Goal: Task Accomplishment & Management: Use online tool/utility

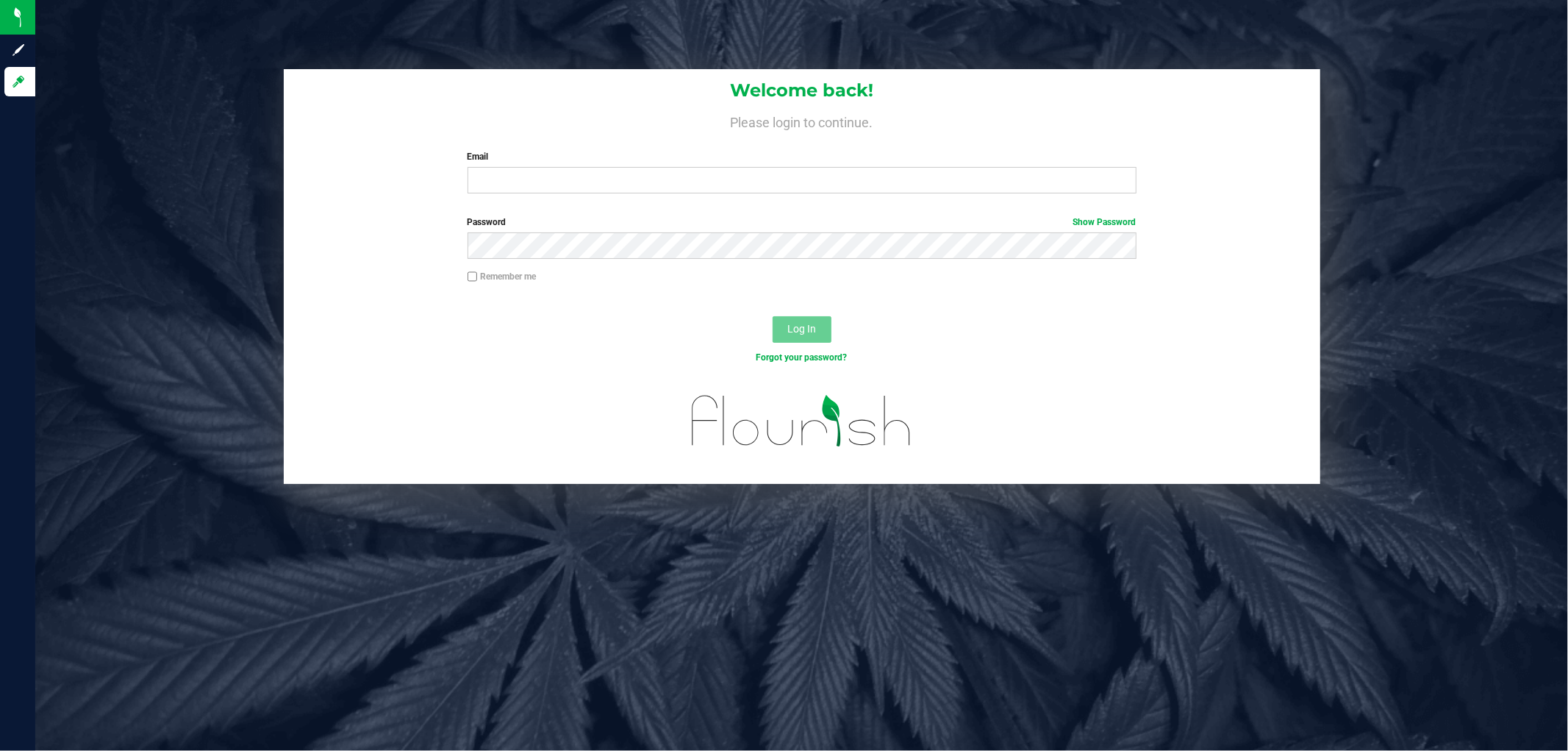
click at [785, 143] on div "Welcome back! Please login to continue. Email Required Please format your email…" at bounding box center [802, 137] width 1037 height 136
drag, startPoint x: 866, startPoint y: 152, endPoint x: 869, endPoint y: 172, distance: 20.2
click at [868, 156] on label "Email" at bounding box center [802, 156] width 669 height 13
click at [868, 167] on input "Email" at bounding box center [802, 180] width 669 height 27
click at [871, 172] on input "Email" at bounding box center [802, 180] width 669 height 27
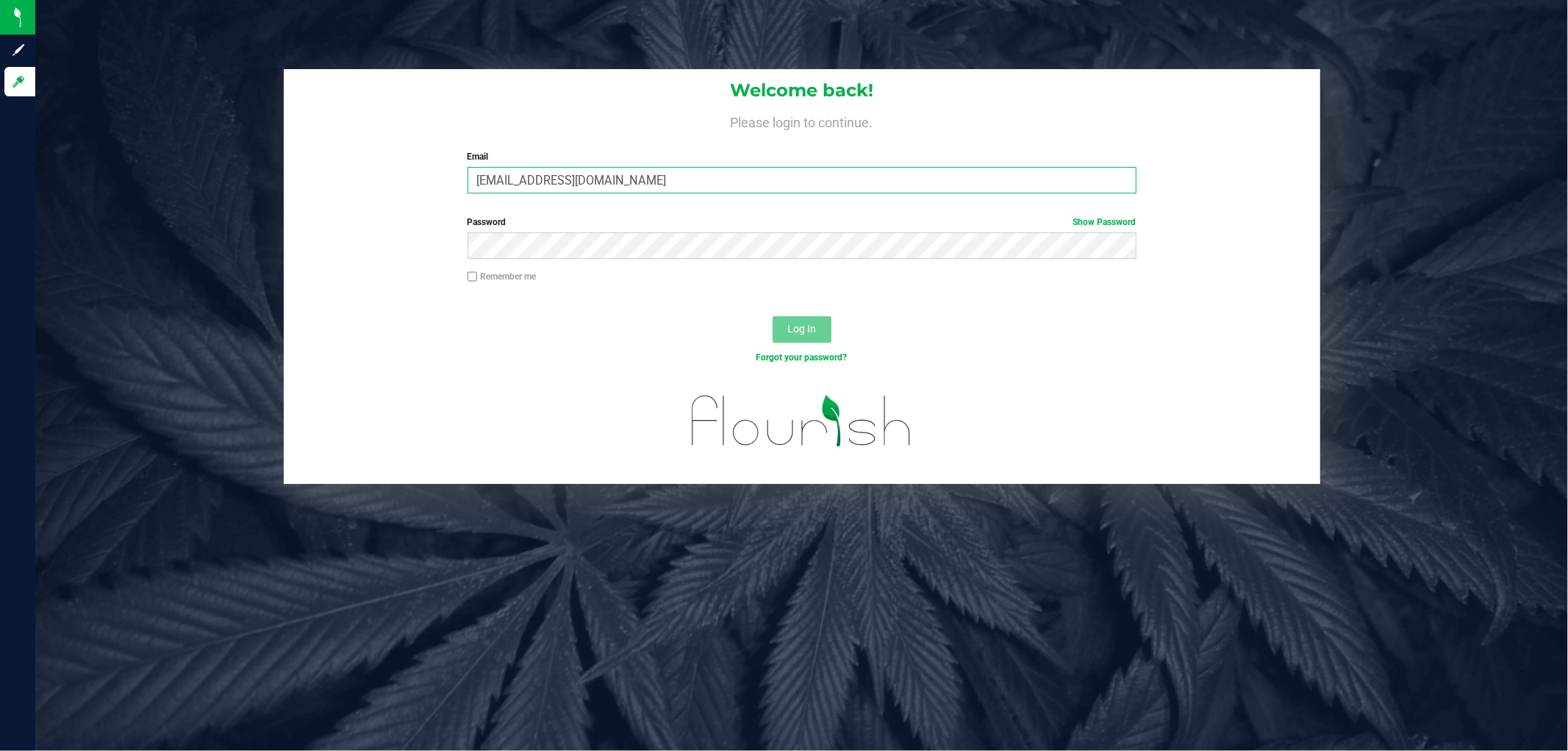
type input "[EMAIL_ADDRESS][DOMAIN_NAME]"
click at [773, 316] on button "Log In" at bounding box center [802, 329] width 59 height 27
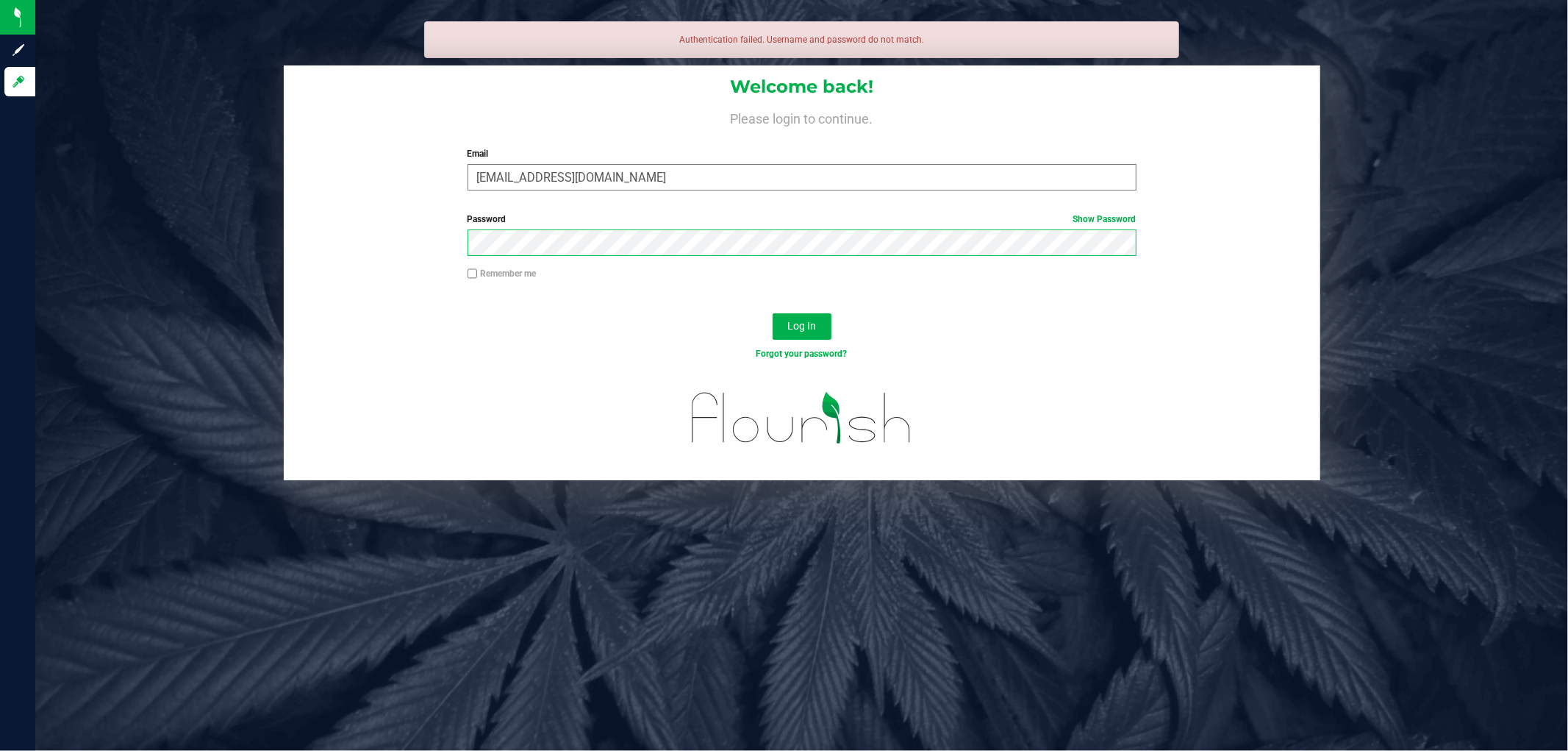
click at [773, 314] on button "Log In" at bounding box center [802, 327] width 59 height 27
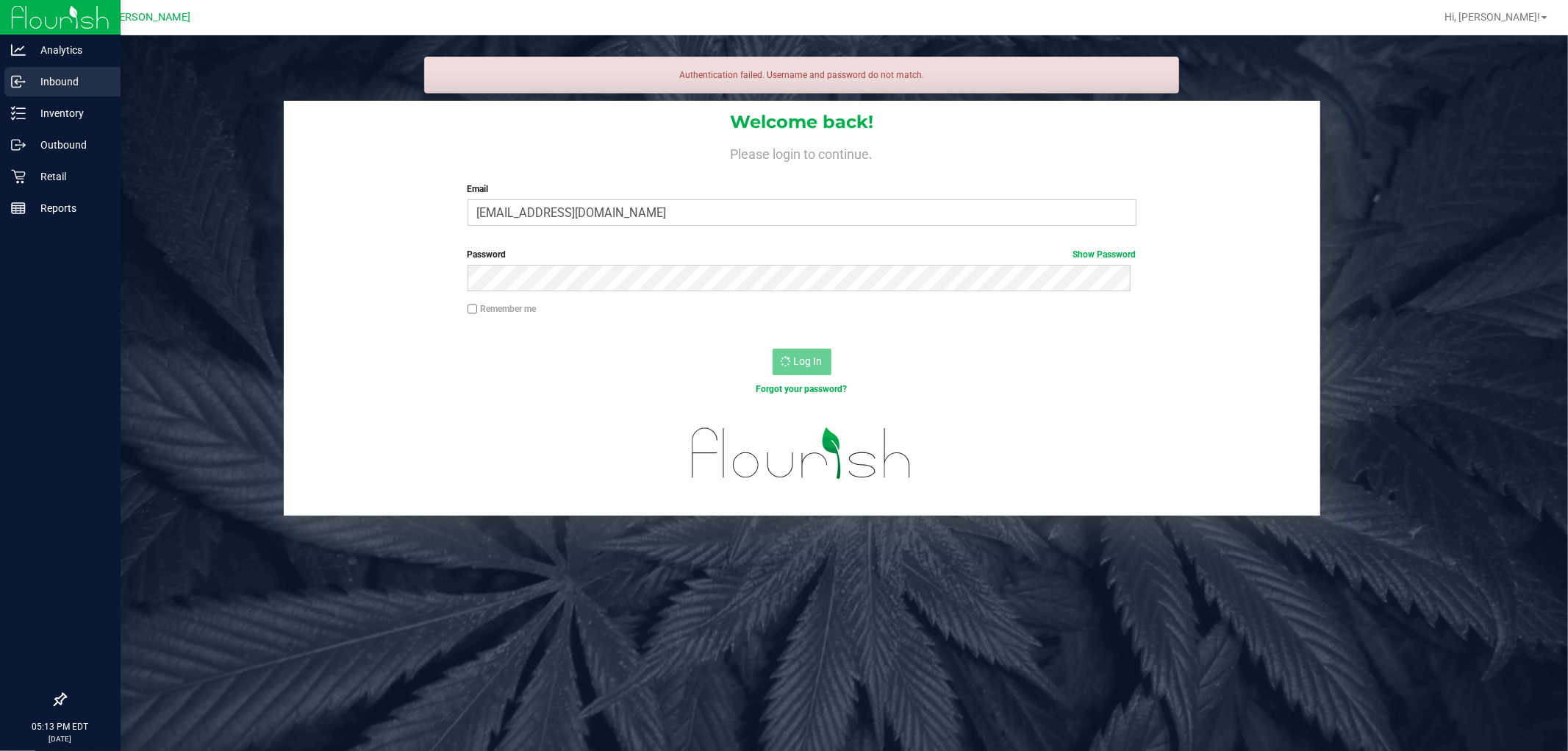
click at [53, 96] on div "Inbound" at bounding box center [63, 81] width 116 height 29
click at [74, 105] on p "Inventory" at bounding box center [70, 113] width 88 height 18
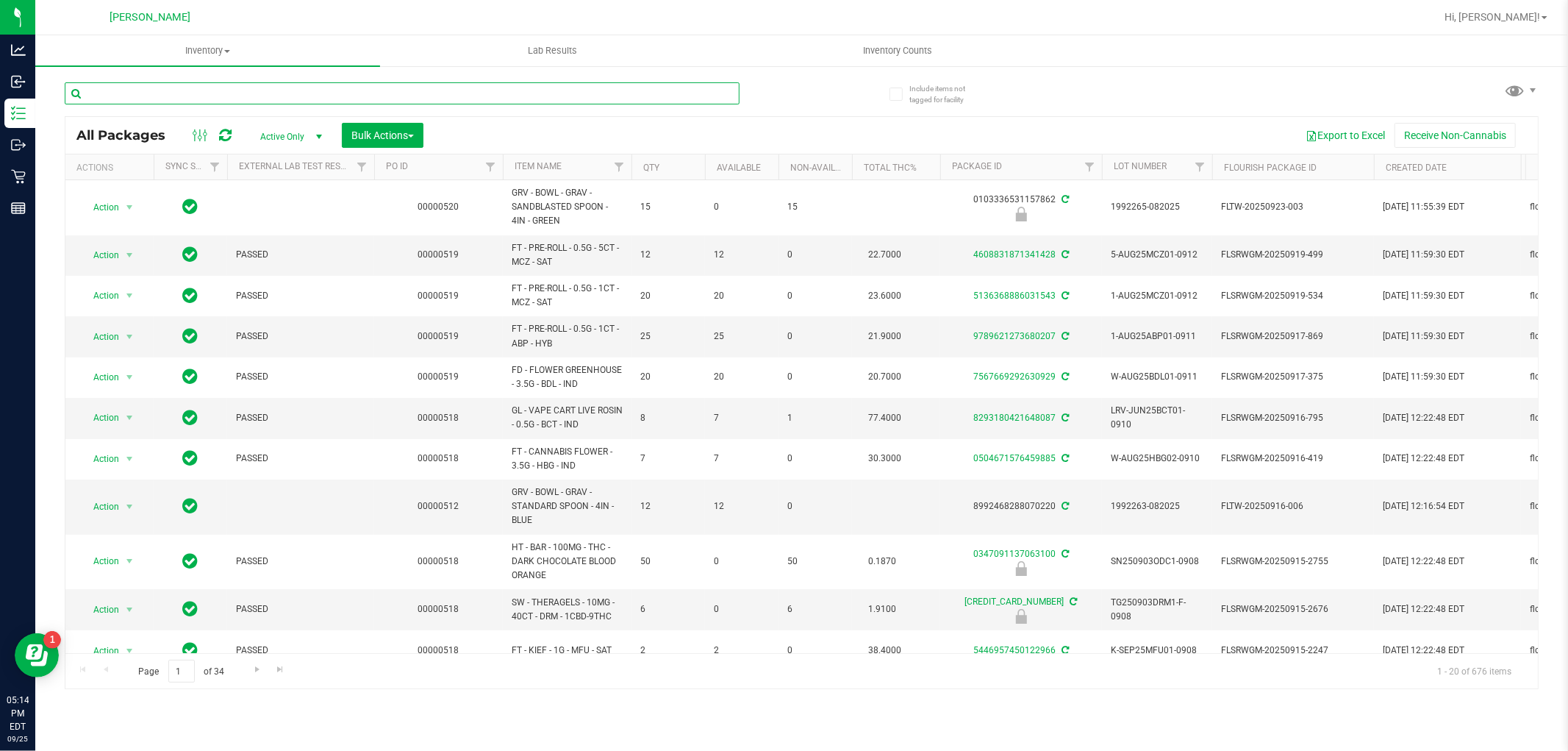
click at [135, 84] on input "text" at bounding box center [402, 93] width 675 height 22
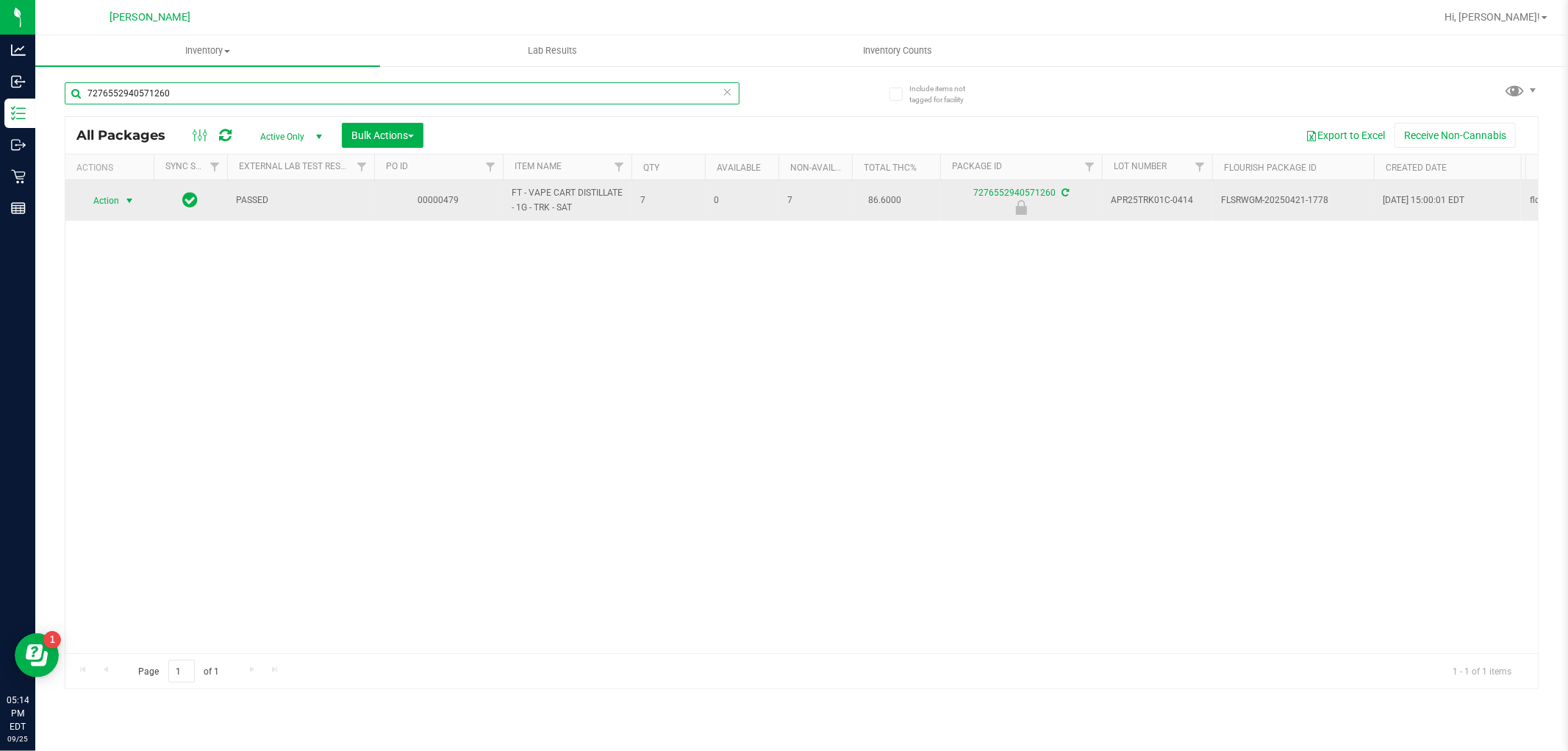
type input "7276552940571260"
click at [113, 204] on span "Action" at bounding box center [100, 200] width 40 height 21
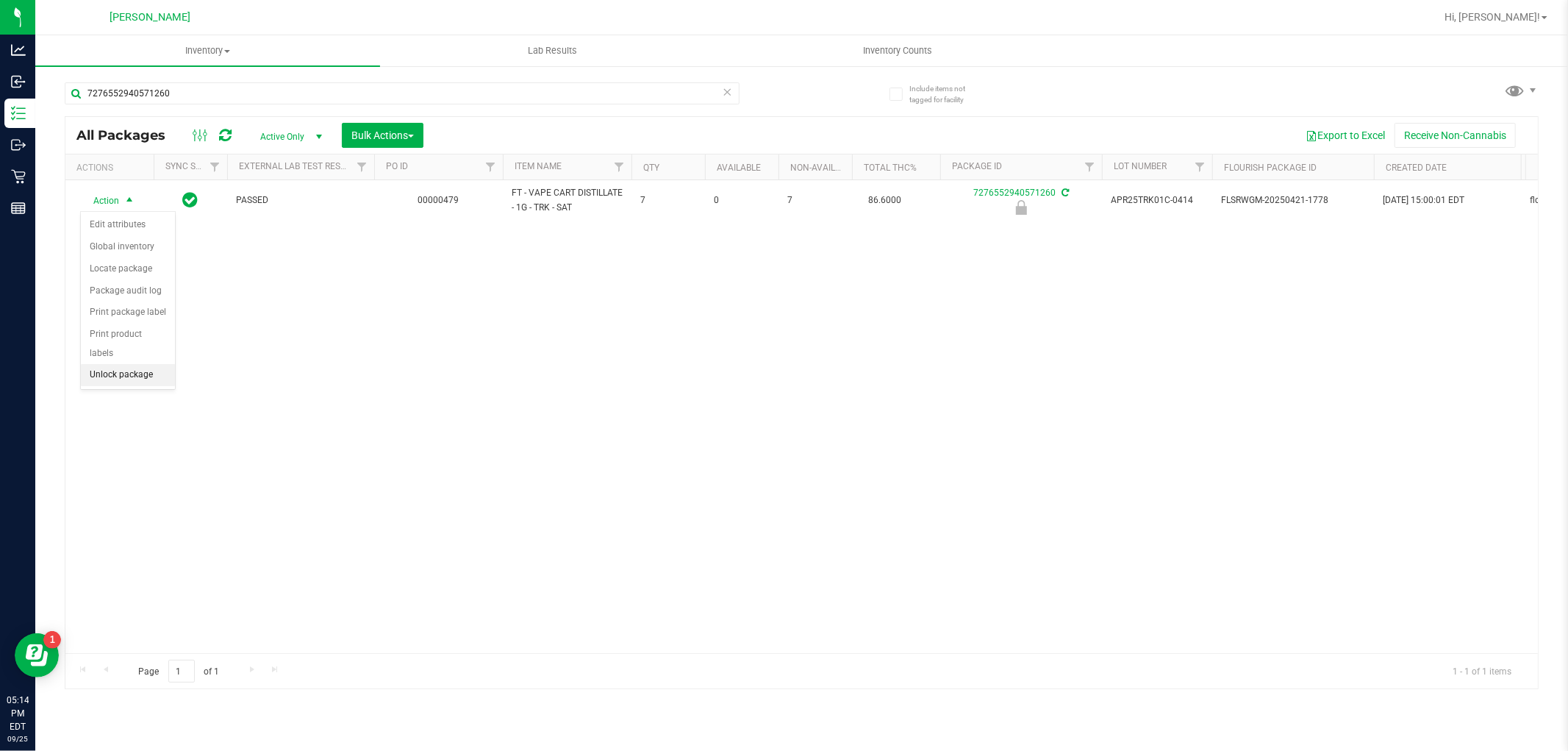
click at [156, 379] on li "Unlock package" at bounding box center [128, 375] width 94 height 22
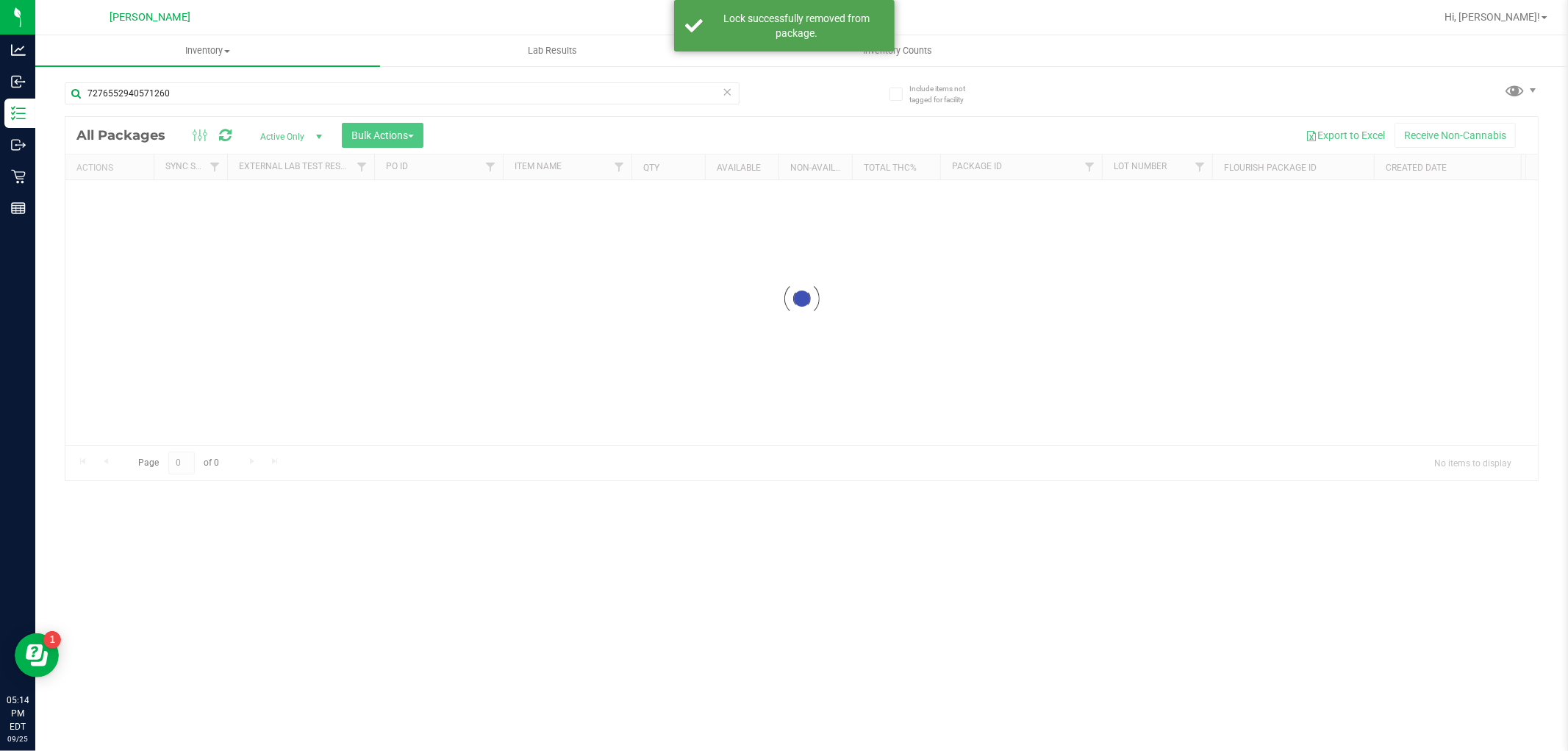
click at [115, 197] on div at bounding box center [802, 298] width 1472 height 363
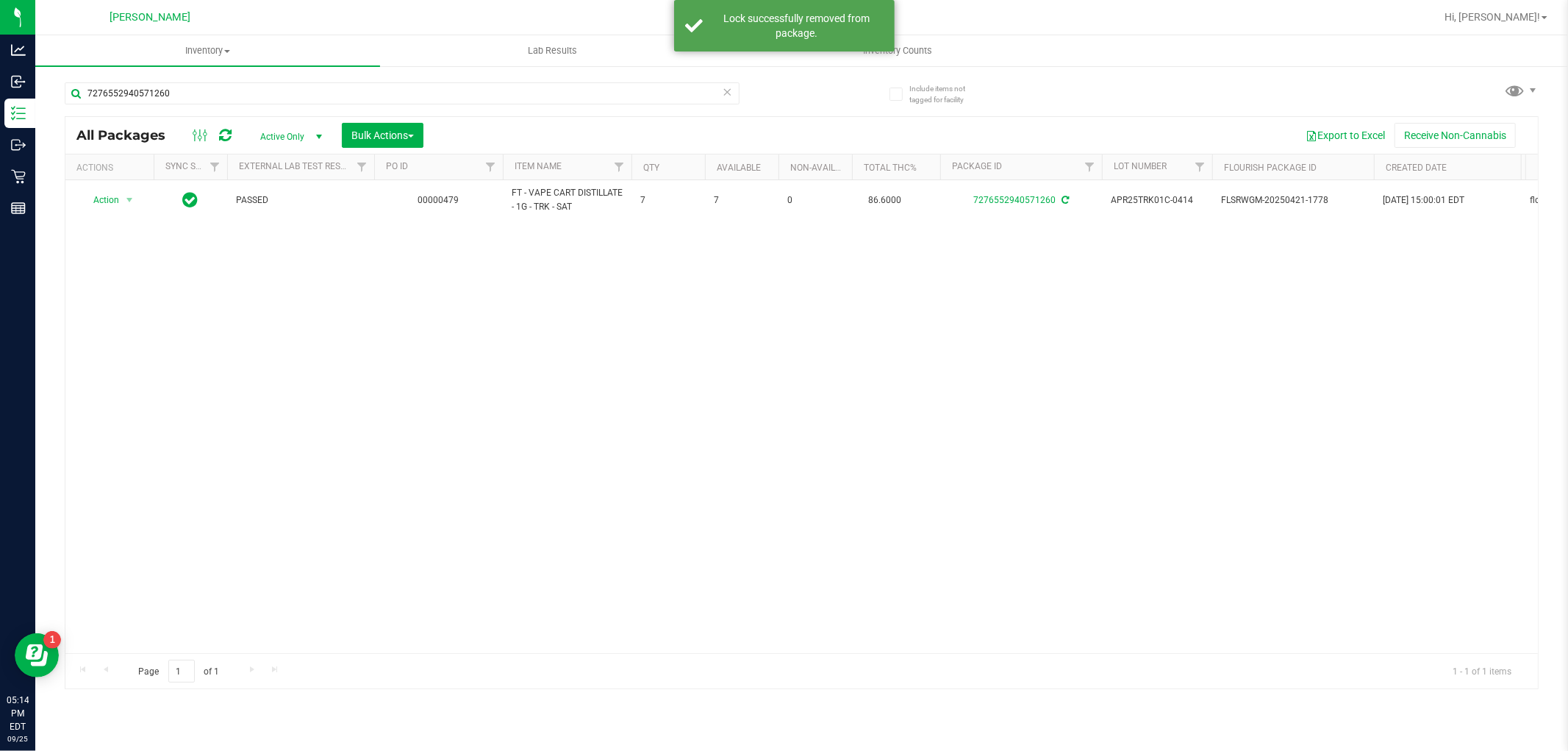
click at [115, 197] on span "Action" at bounding box center [100, 200] width 40 height 21
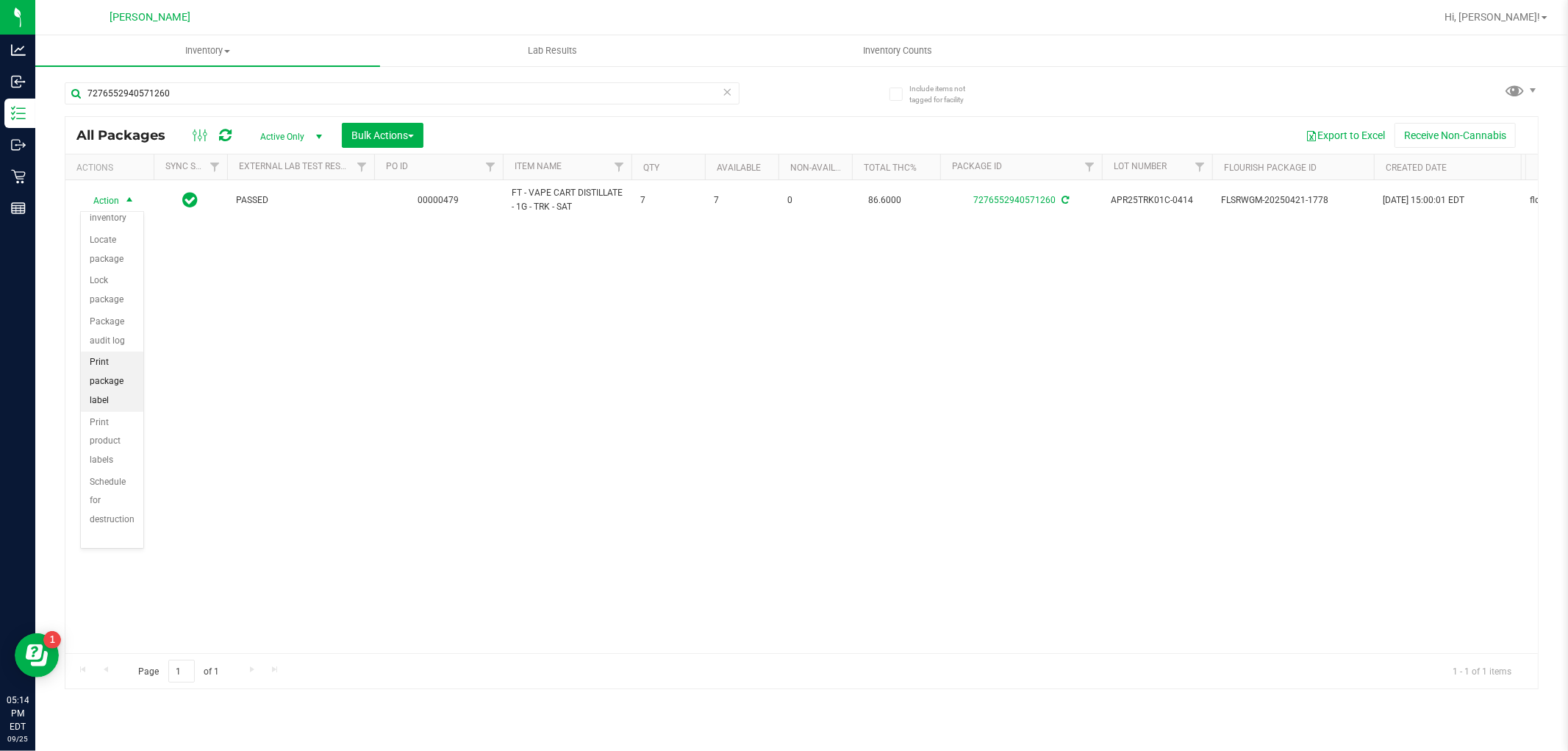
click at [125, 402] on li "Print package label" at bounding box center [112, 382] width 63 height 60
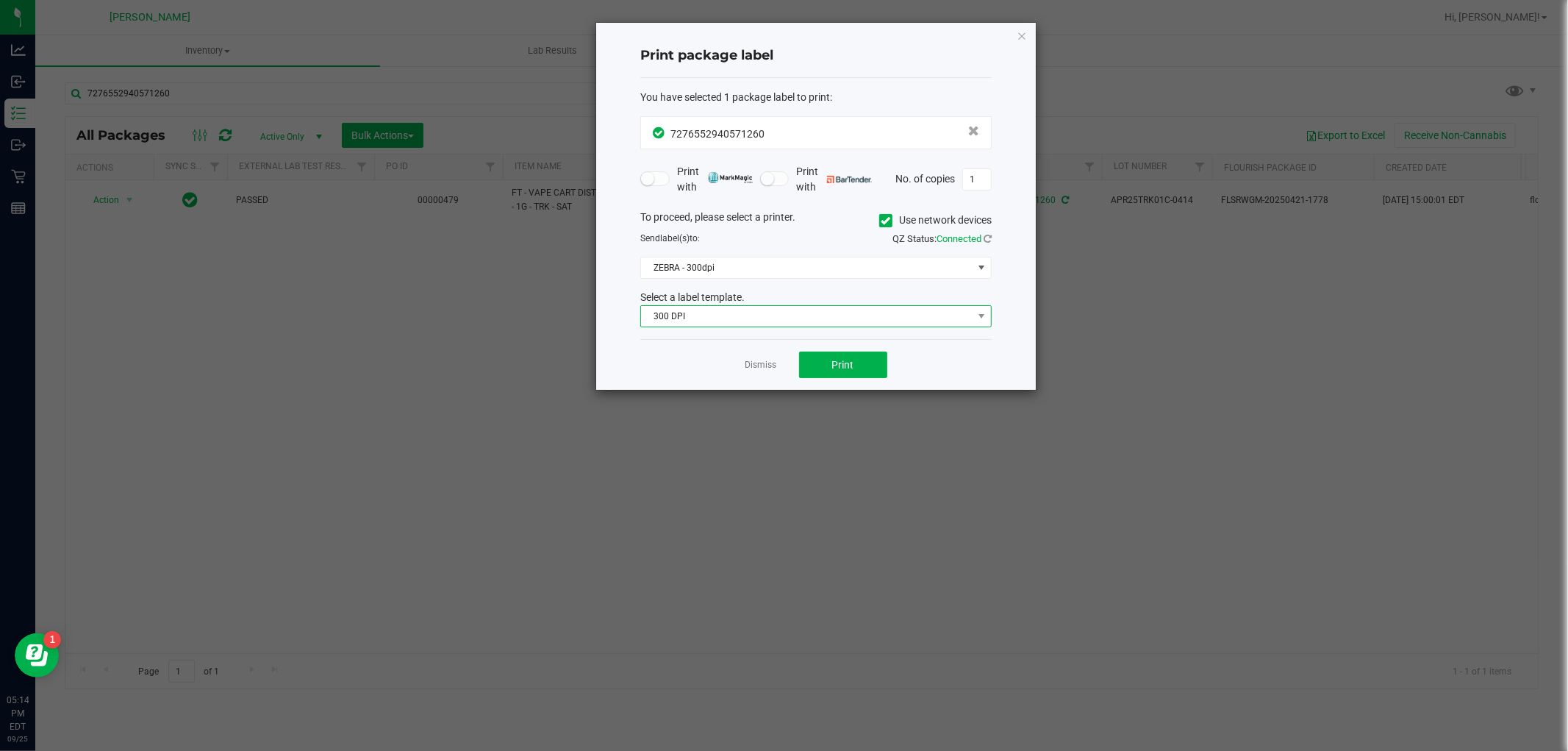
click at [722, 311] on span "300 DPI" at bounding box center [807, 316] width 332 height 21
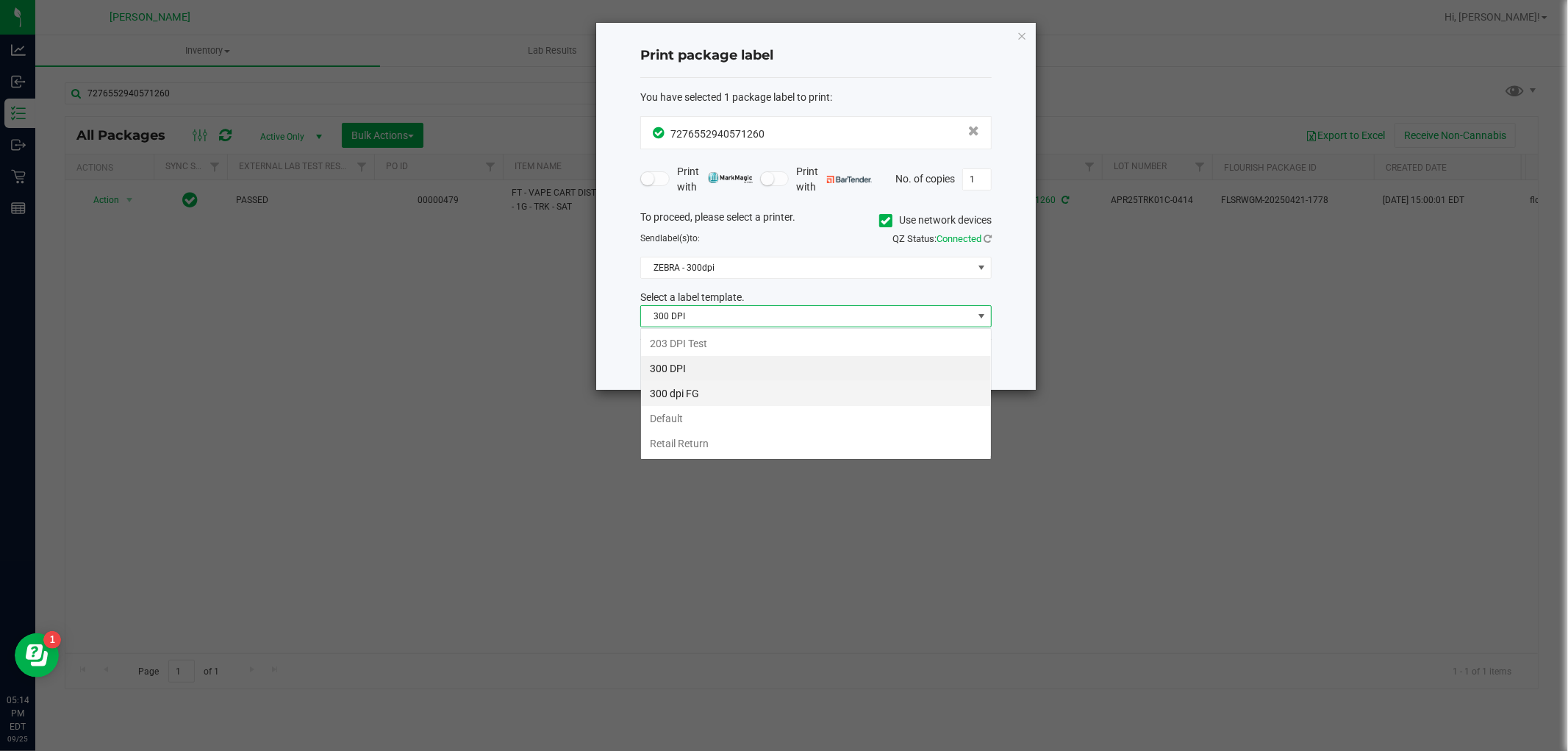
scroll to position [22, 351]
click at [715, 454] on li "Retail Return" at bounding box center [816, 443] width 350 height 25
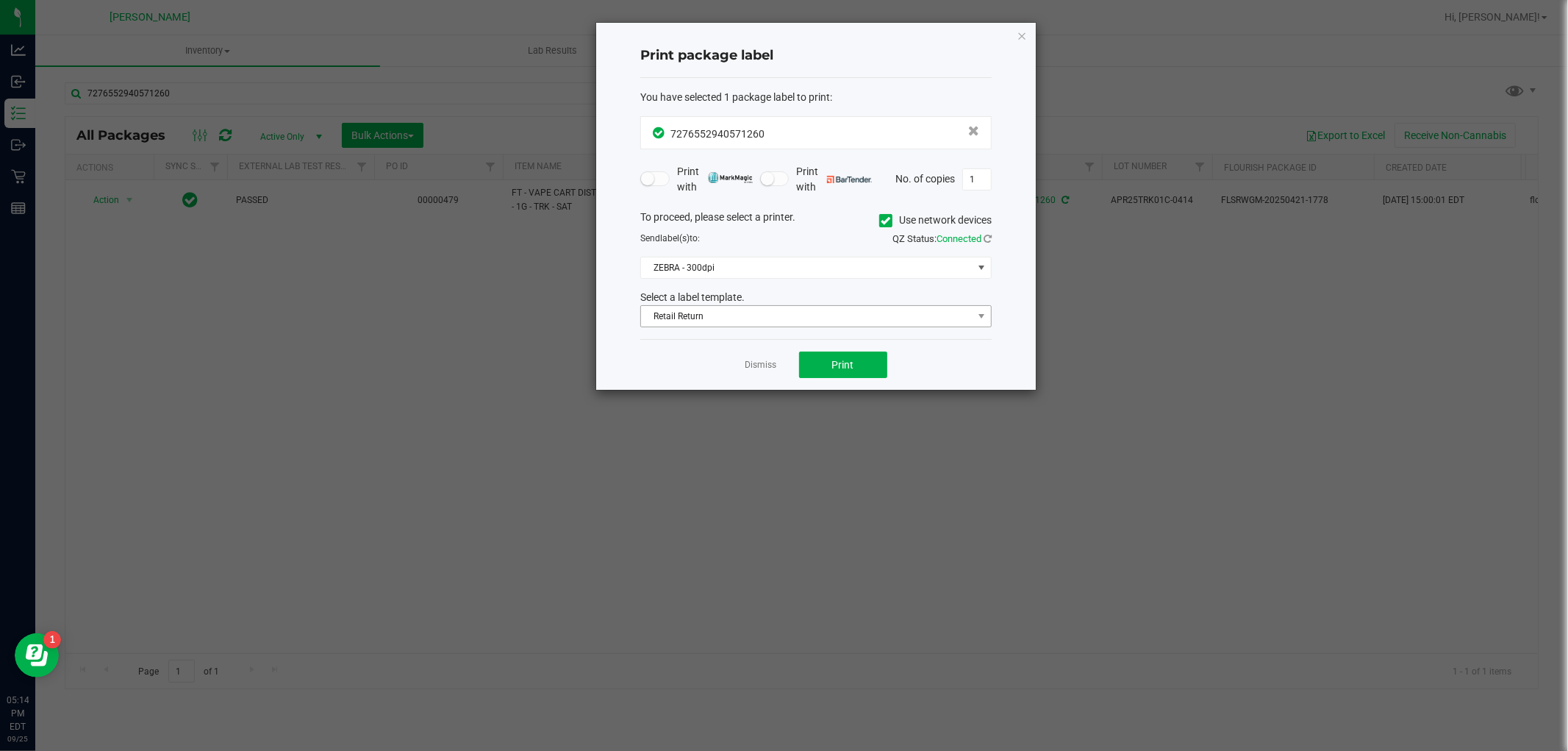
drag, startPoint x: 677, startPoint y: 280, endPoint x: 888, endPoint y: 323, distance: 215.3
click at [677, 281] on div "To proceed, please select a printer. Use network devices Send label(s) to: QZ S…" at bounding box center [816, 268] width 352 height 119
click at [830, 276] on span "ZEBRA - 300dpi" at bounding box center [807, 268] width 332 height 21
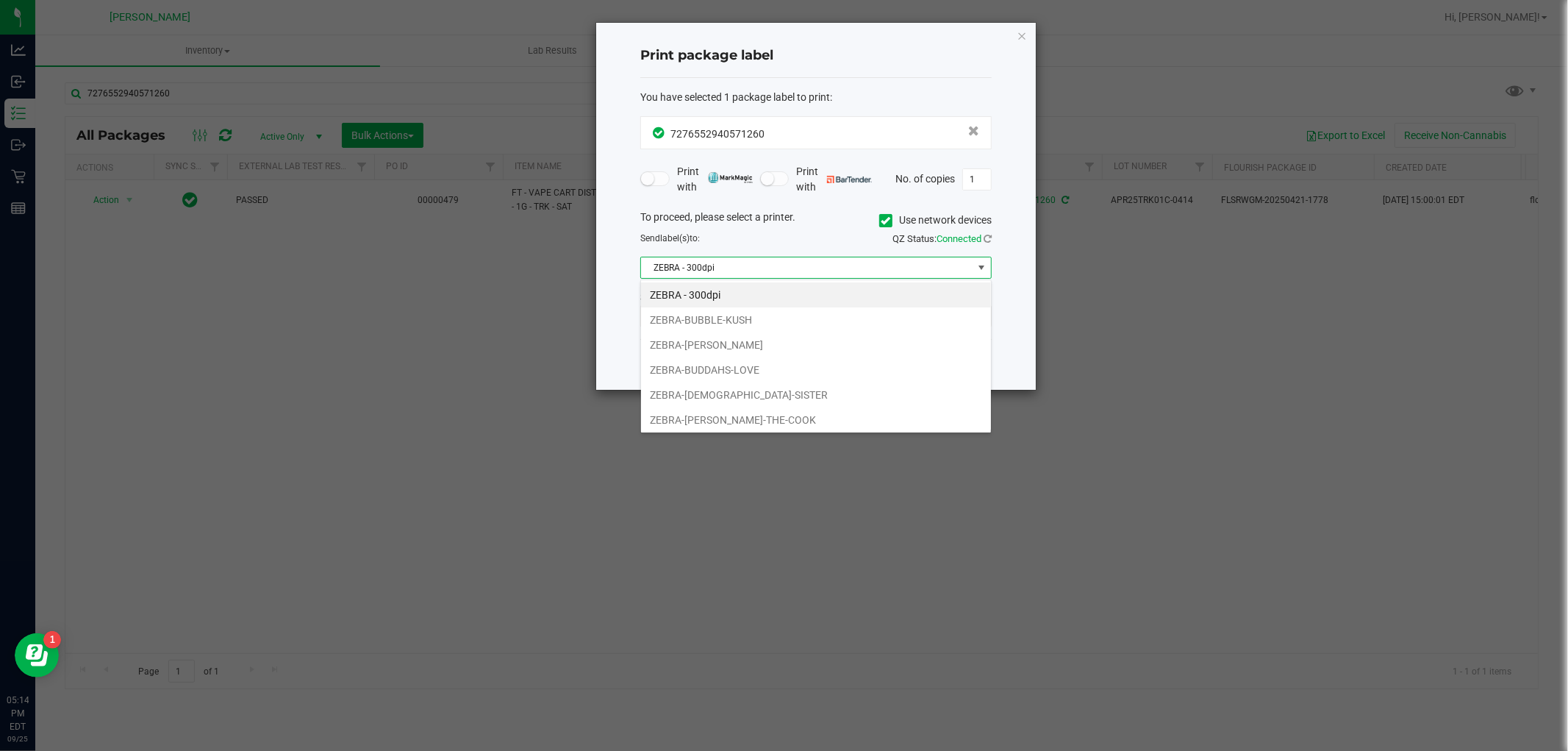
click at [809, 362] on li "ZEBRA-BUDDAHS-LOVE" at bounding box center [816, 369] width 350 height 25
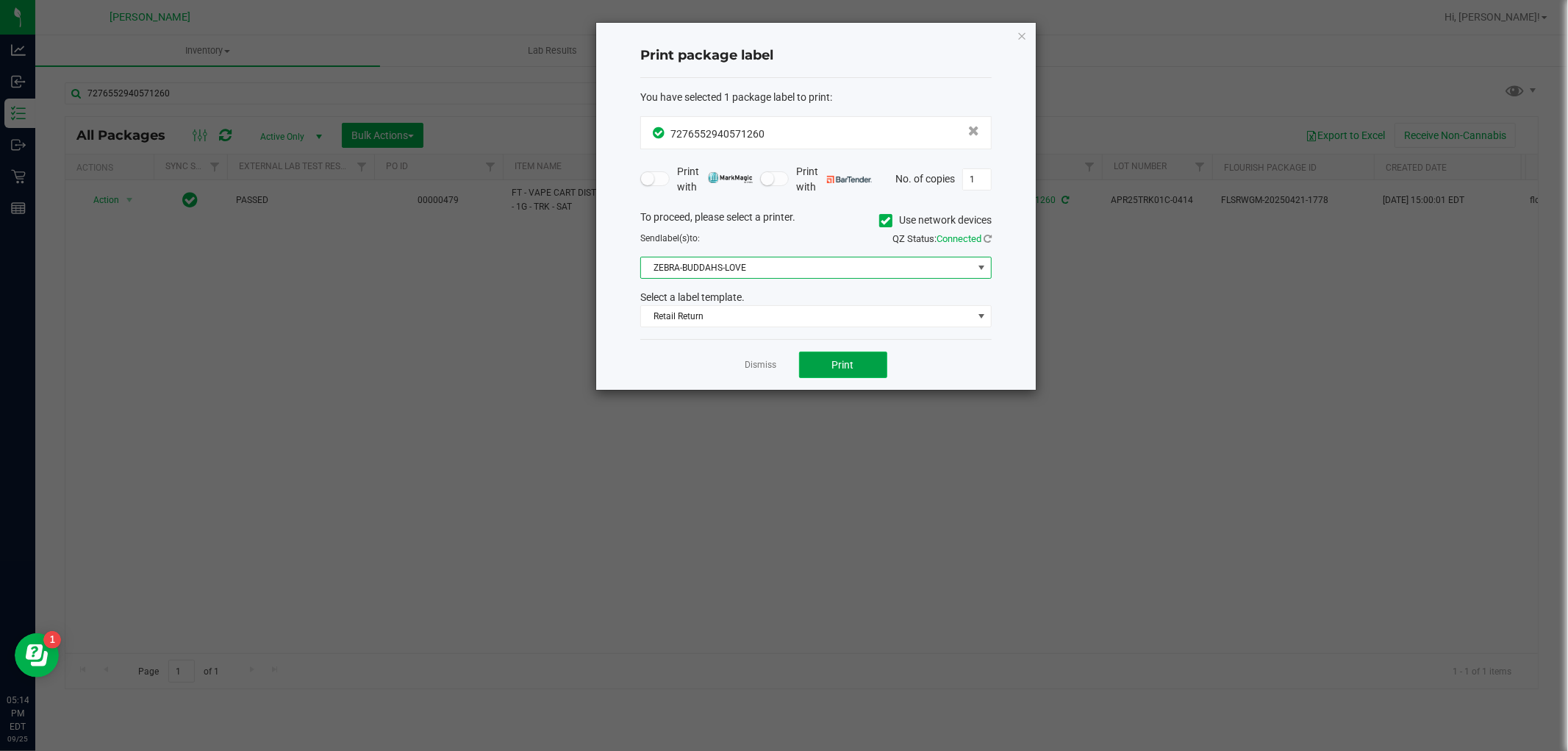
click at [879, 376] on button "Print" at bounding box center [842, 365] width 88 height 27
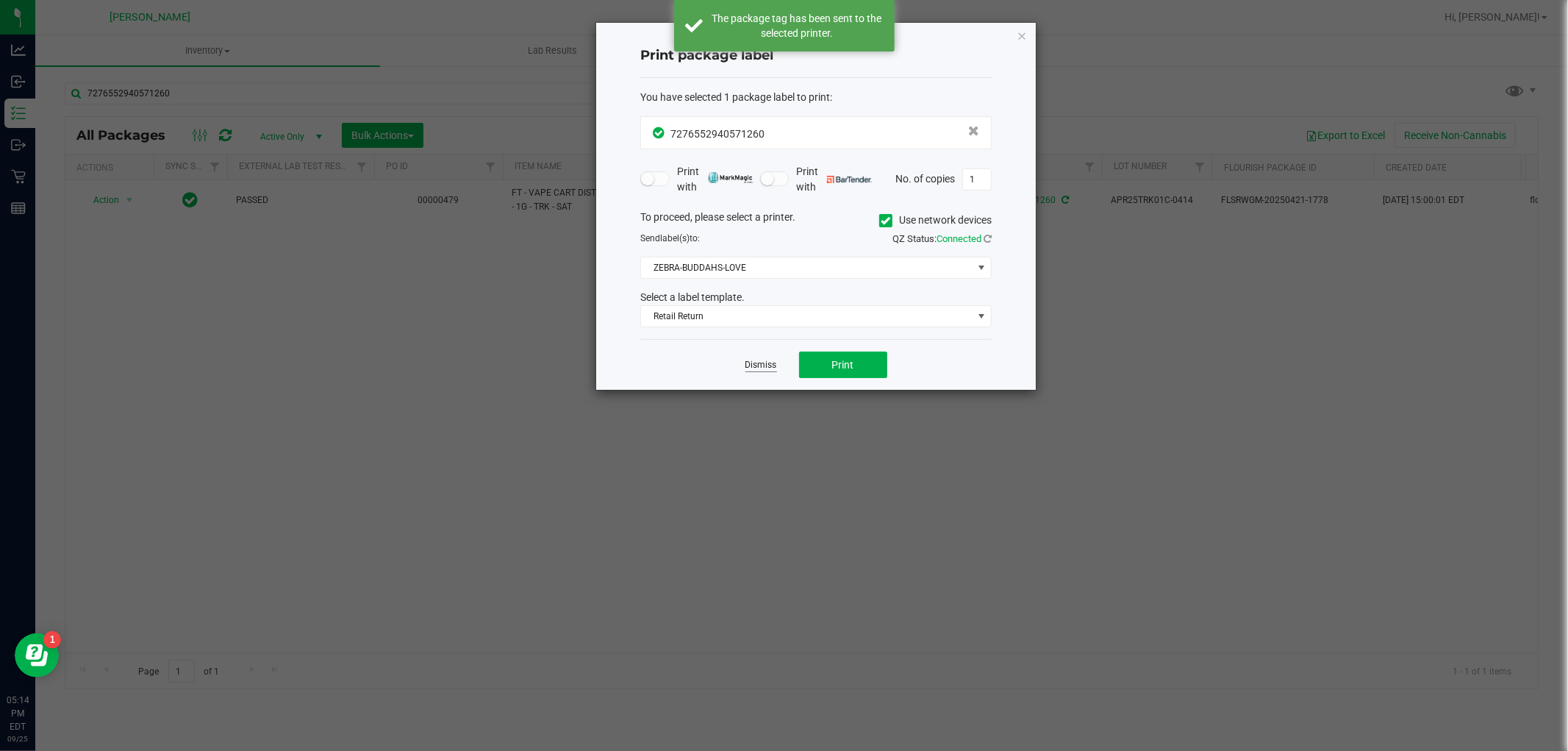
click at [752, 369] on link "Dismiss" at bounding box center [761, 365] width 31 height 12
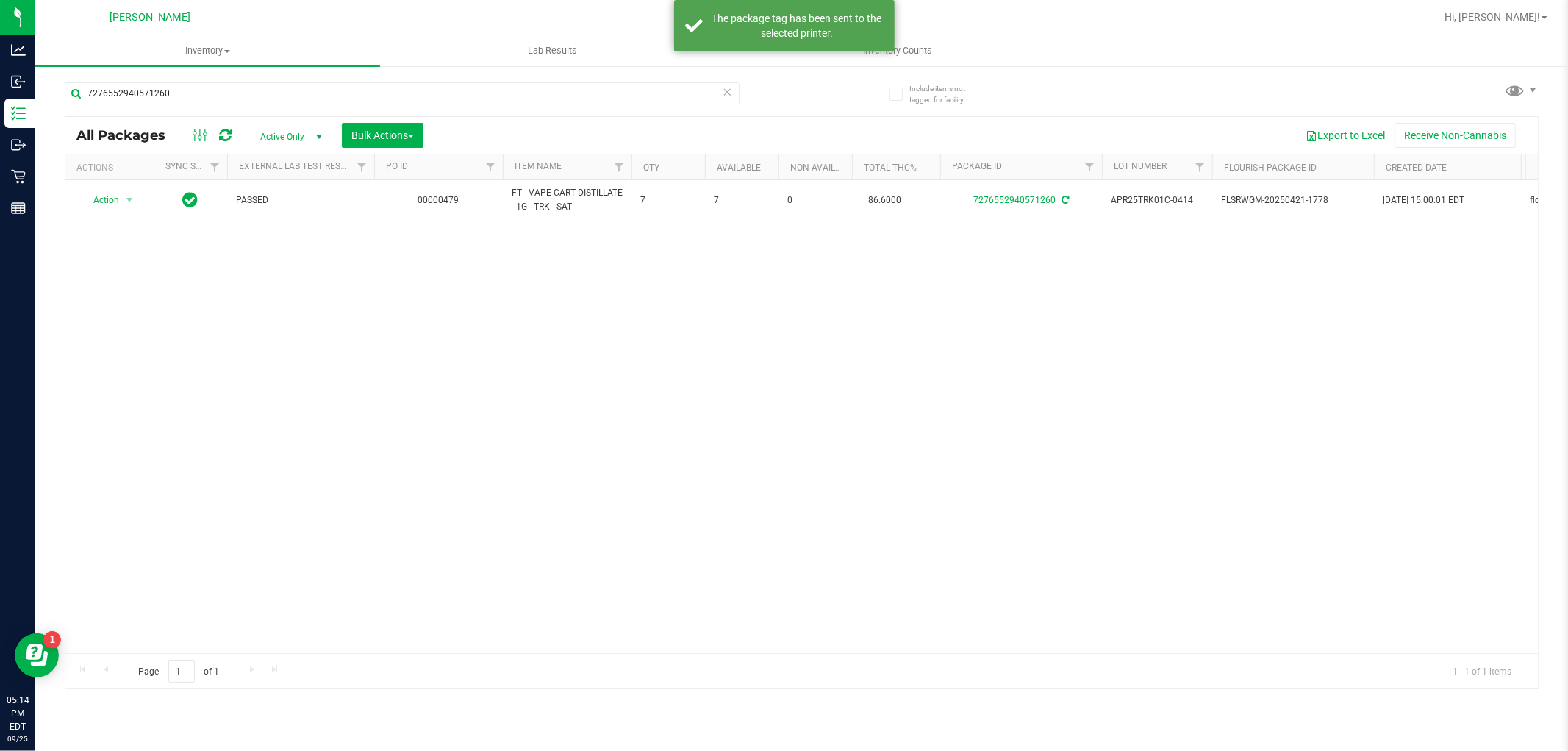
click at [365, 105] on div "7276552940571260" at bounding box center [402, 99] width 675 height 34
click at [366, 105] on div "7276552940571260" at bounding box center [402, 99] width 675 height 34
click at [378, 92] on input "7276552940571260" at bounding box center [402, 93] width 675 height 22
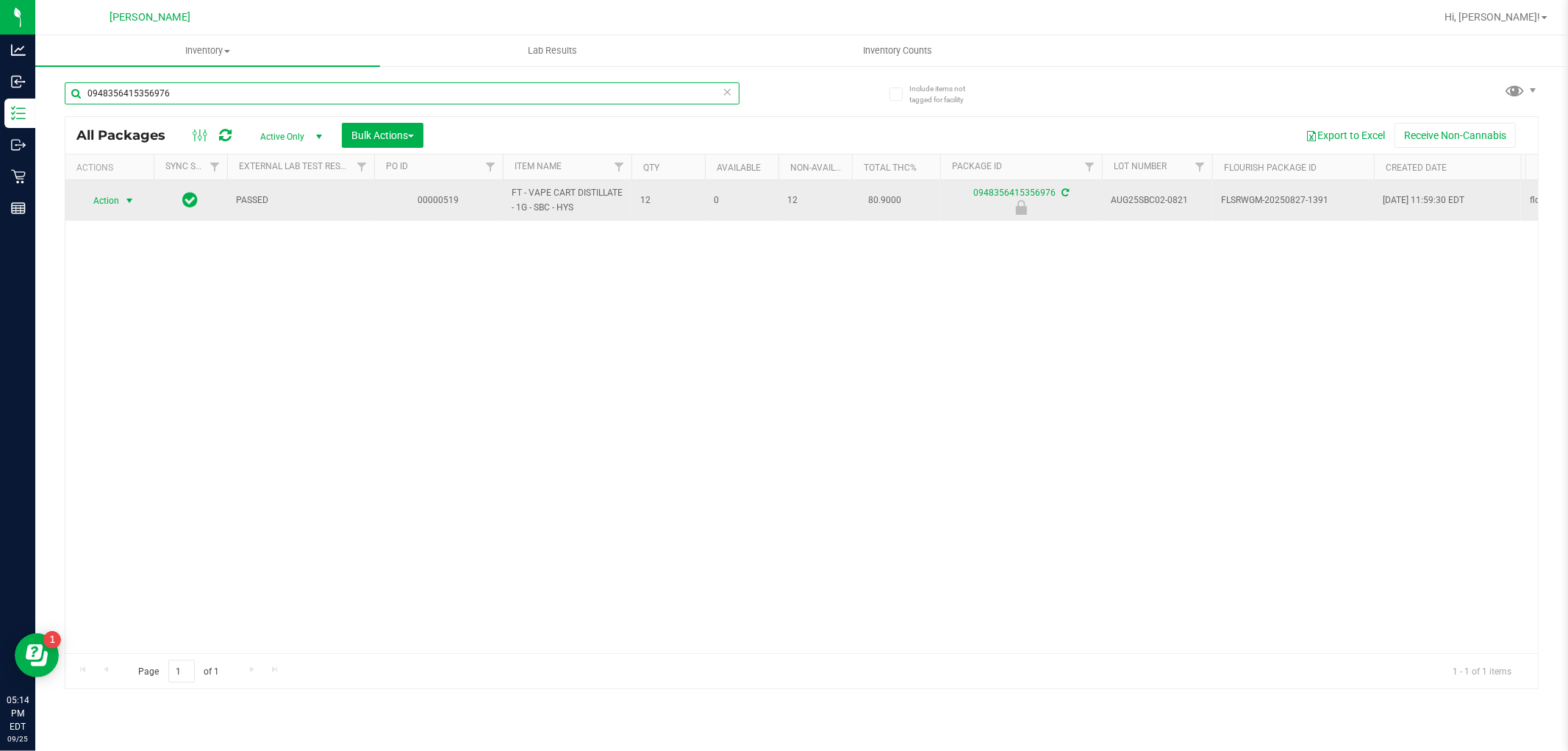
type input "0948356415356976"
click at [121, 203] on span "select" at bounding box center [130, 200] width 18 height 21
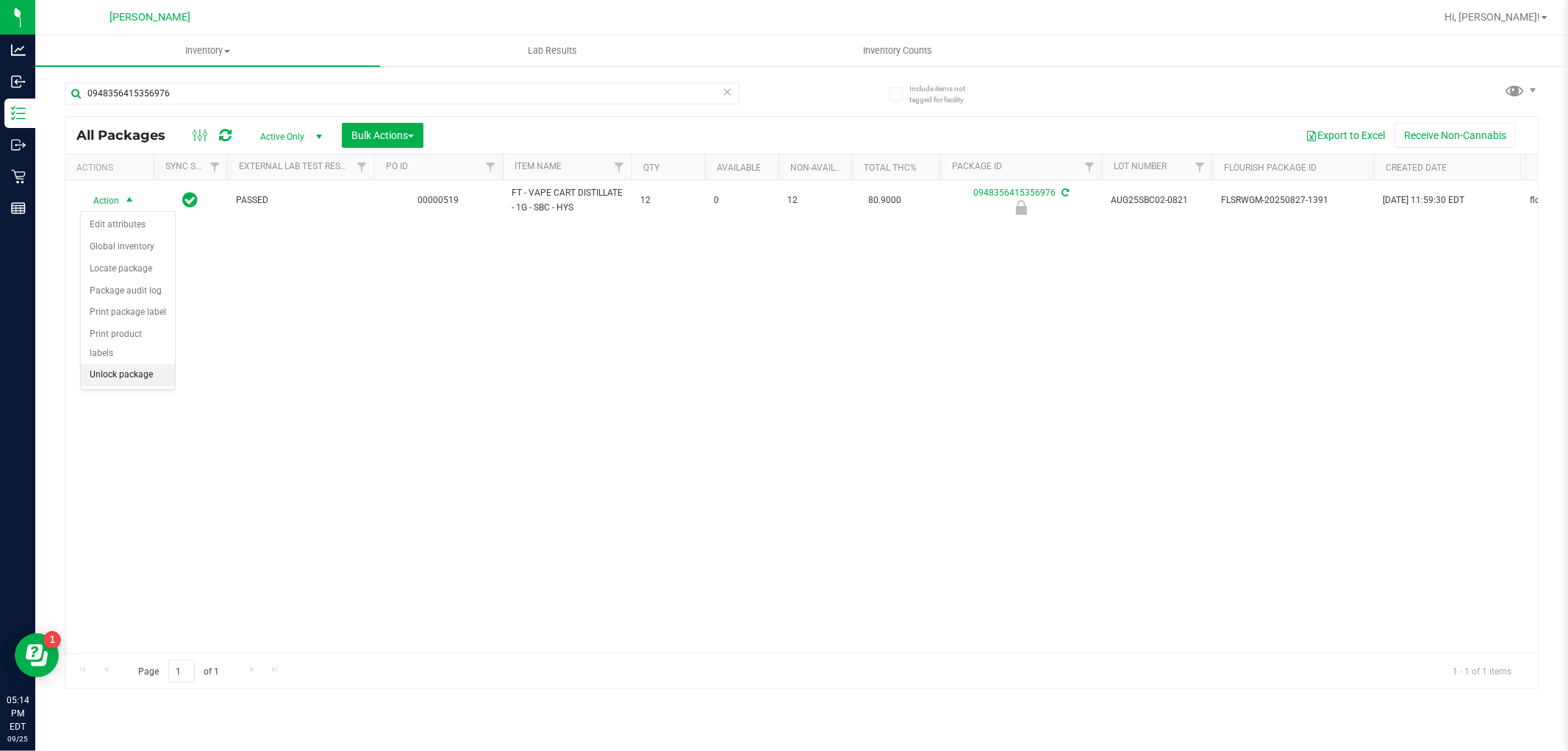
drag, startPoint x: 114, startPoint y: 376, endPoint x: 160, endPoint y: 320, distance: 72.5
click at [115, 375] on li "Unlock package" at bounding box center [128, 375] width 94 height 22
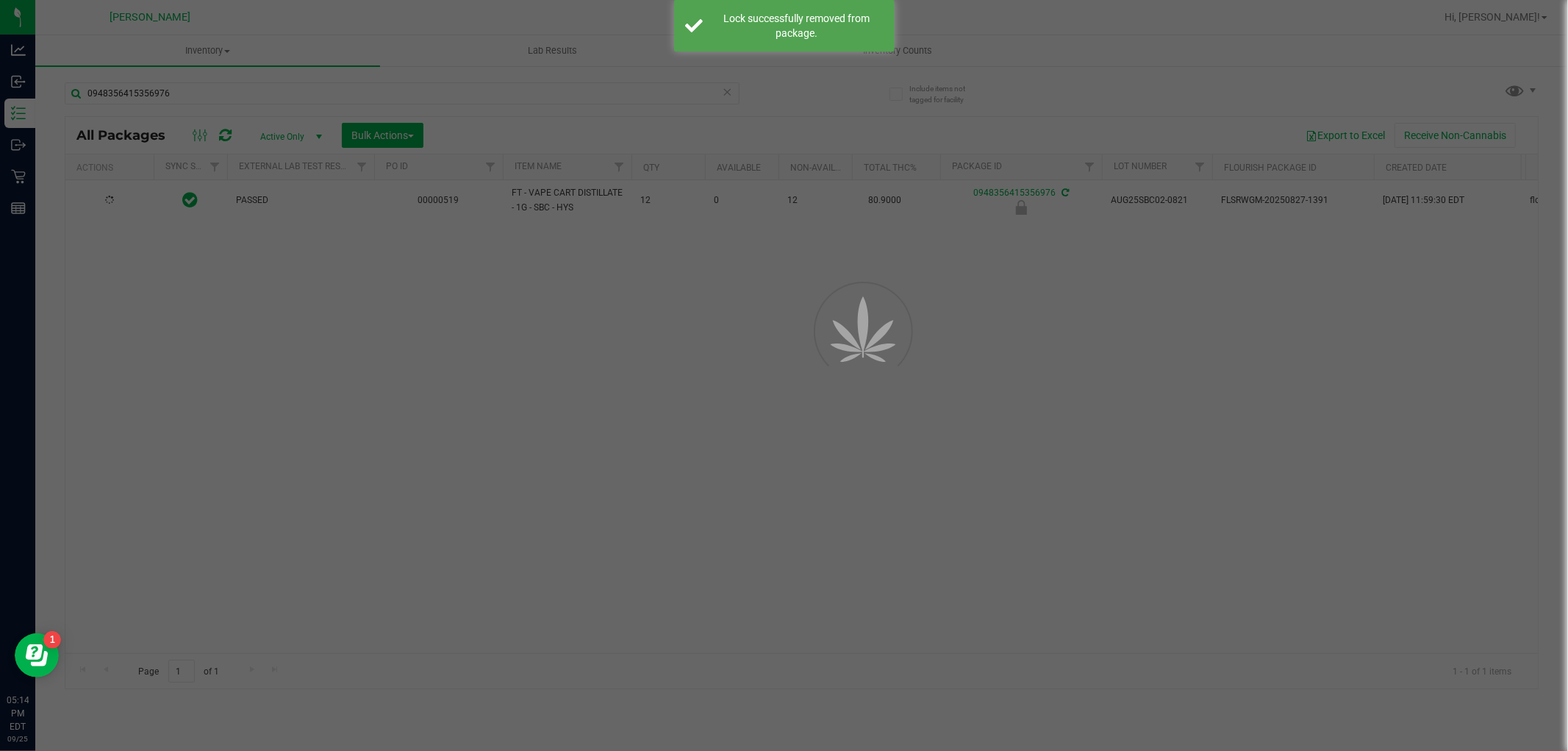
click at [103, 207] on div at bounding box center [784, 376] width 1568 height 751
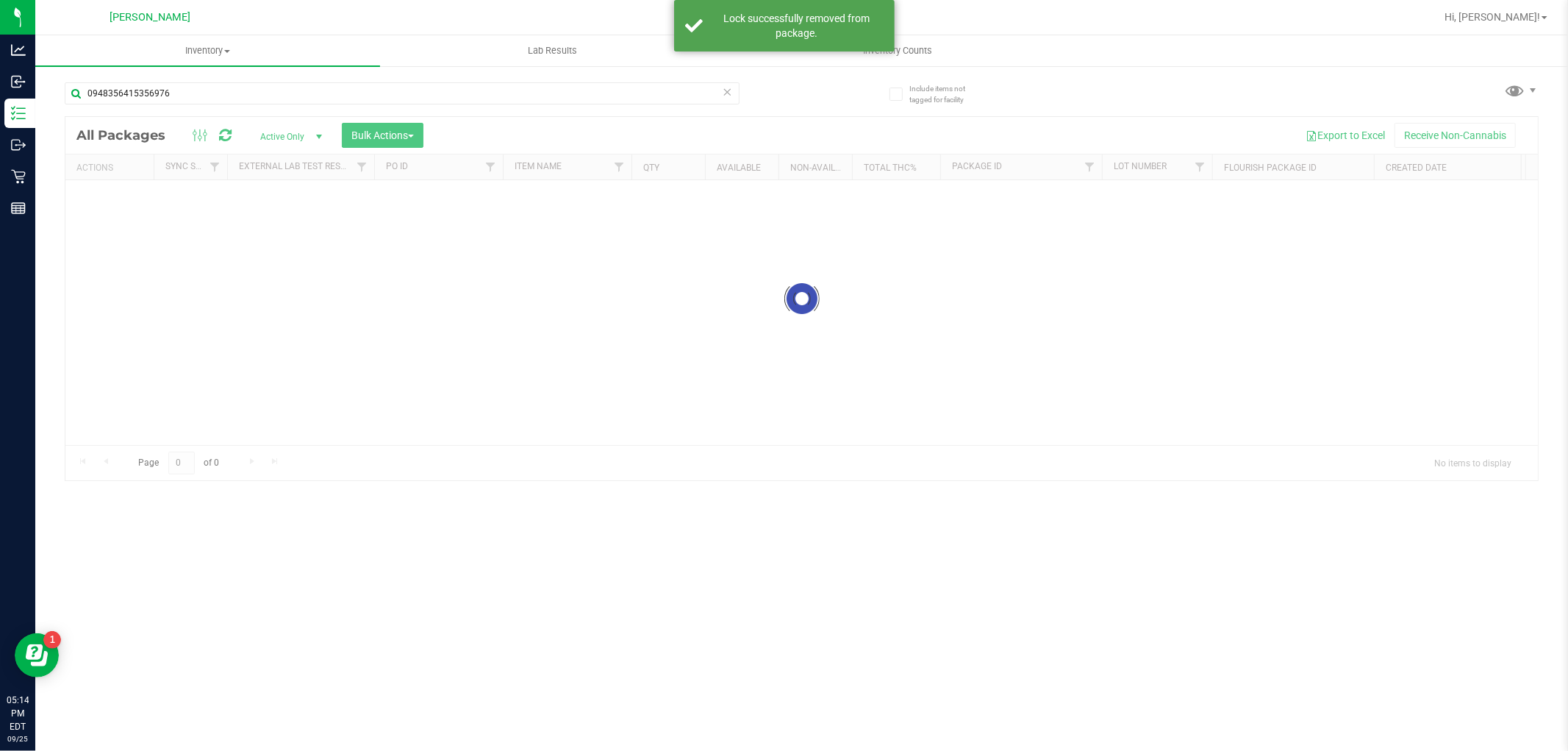
click at [104, 192] on div at bounding box center [802, 298] width 1472 height 363
click at [105, 197] on div at bounding box center [802, 402] width 1472 height 571
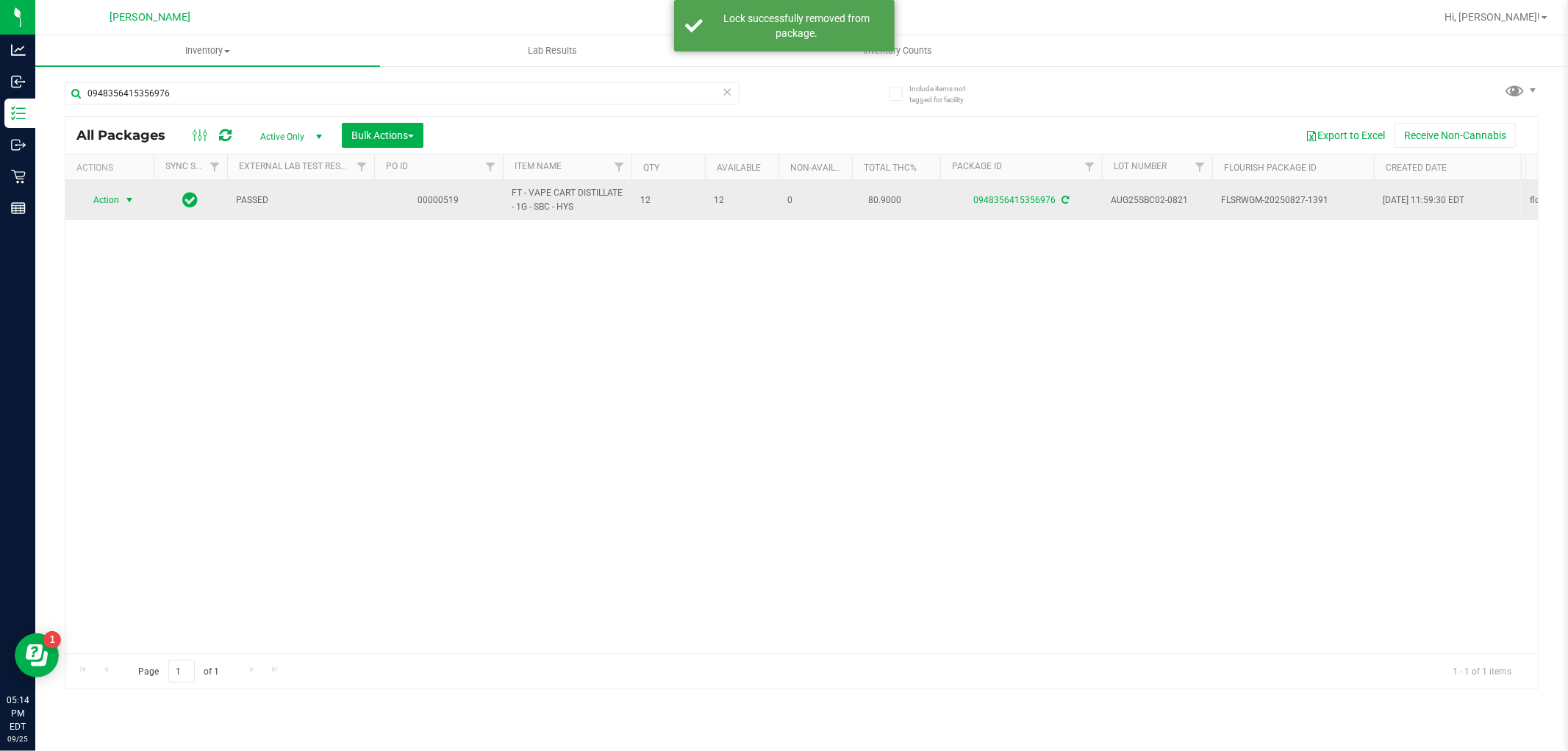
click at [105, 203] on span "Action" at bounding box center [100, 200] width 40 height 21
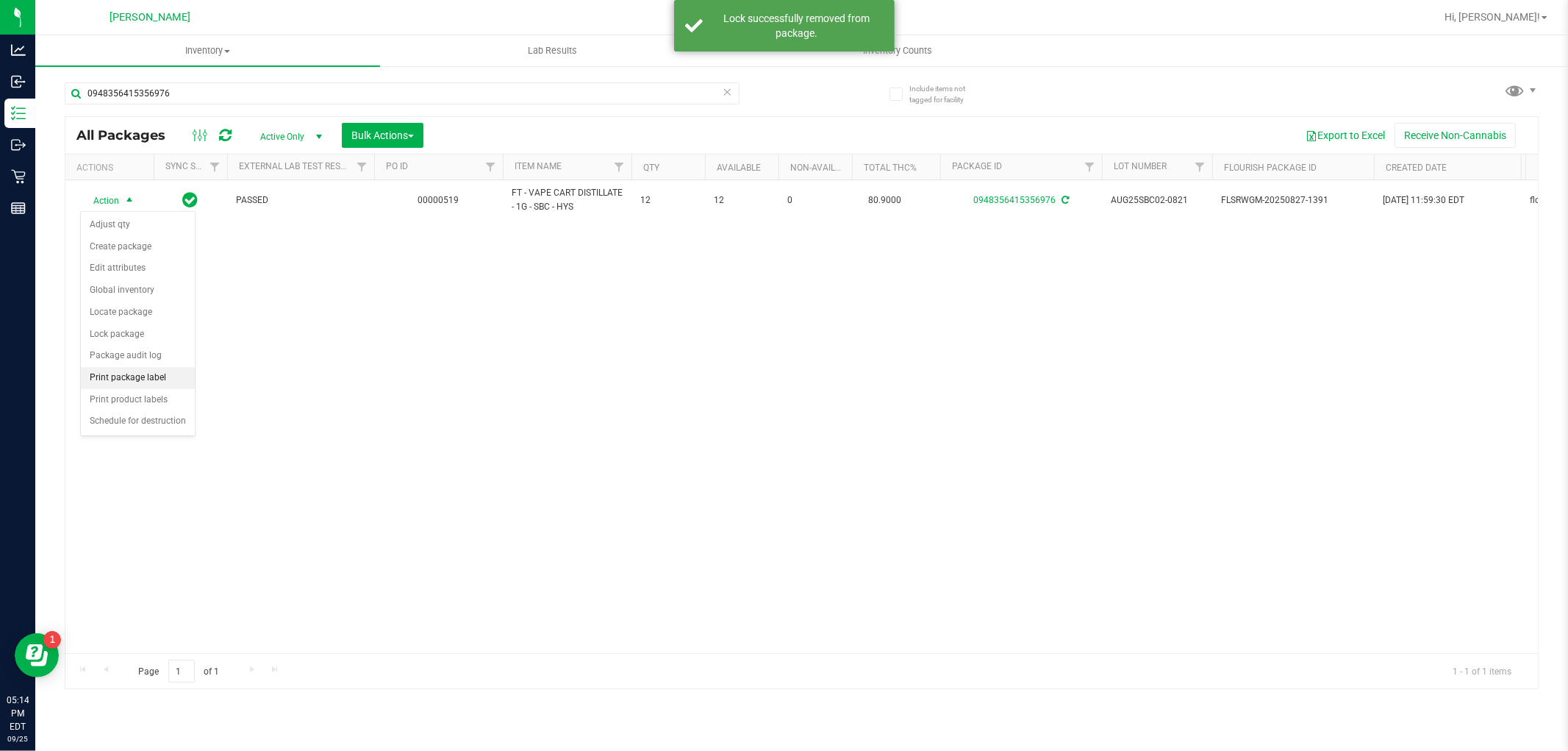
click at [187, 384] on li "Print package label" at bounding box center [138, 378] width 114 height 22
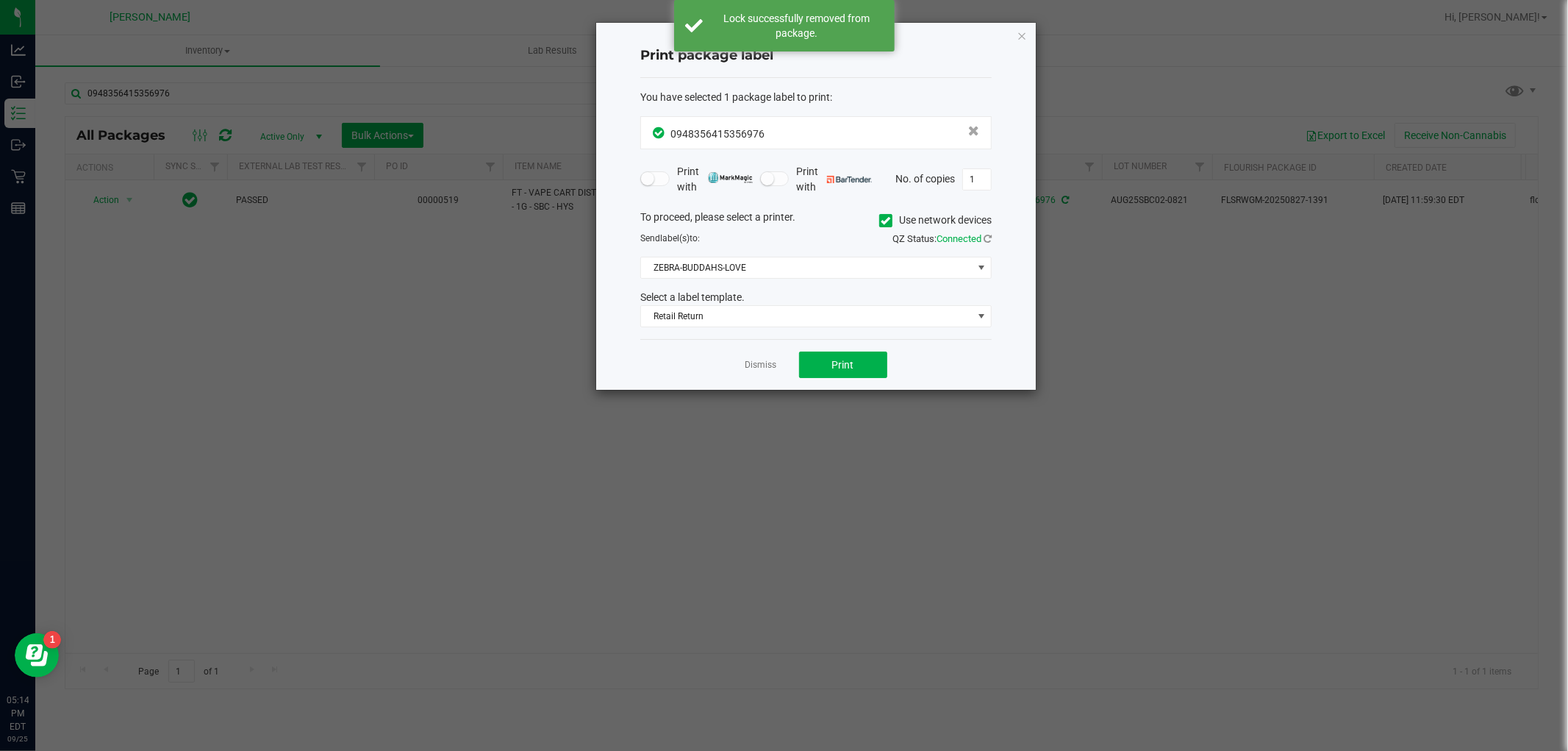
click at [803, 332] on div "You have selected 1 package label to print : 0948356415356976 Print with Print …" at bounding box center [816, 209] width 352 height 262
click at [863, 368] on button "Print" at bounding box center [842, 365] width 88 height 27
drag, startPoint x: 758, startPoint y: 369, endPoint x: 155, endPoint y: 155, distance: 639.8
click at [755, 366] on link "Dismiss" at bounding box center [761, 365] width 31 height 12
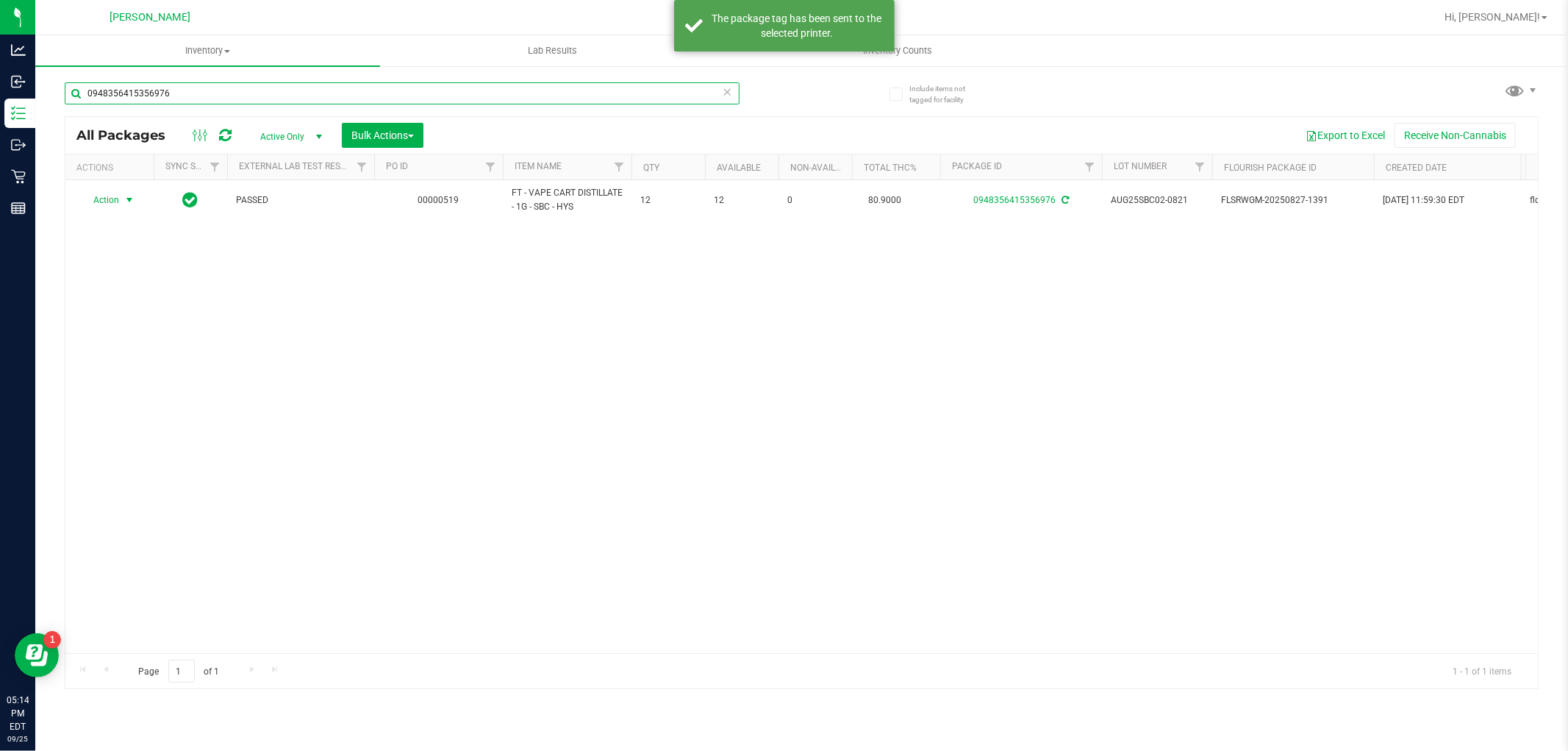
click at [169, 89] on input "0948356415356976" at bounding box center [402, 93] width 675 height 22
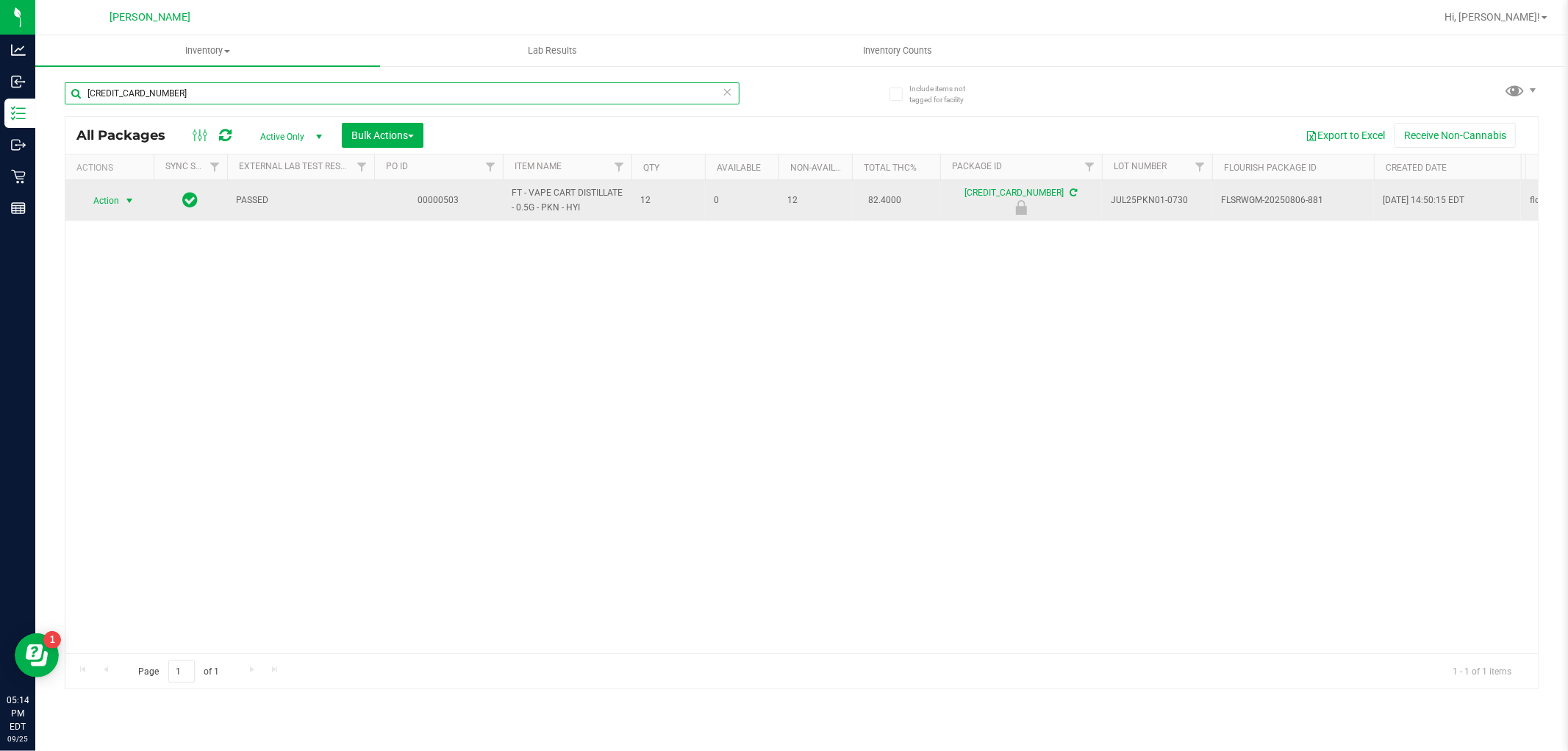
type input "8126844507417593"
click at [127, 201] on span "select" at bounding box center [129, 200] width 11 height 11
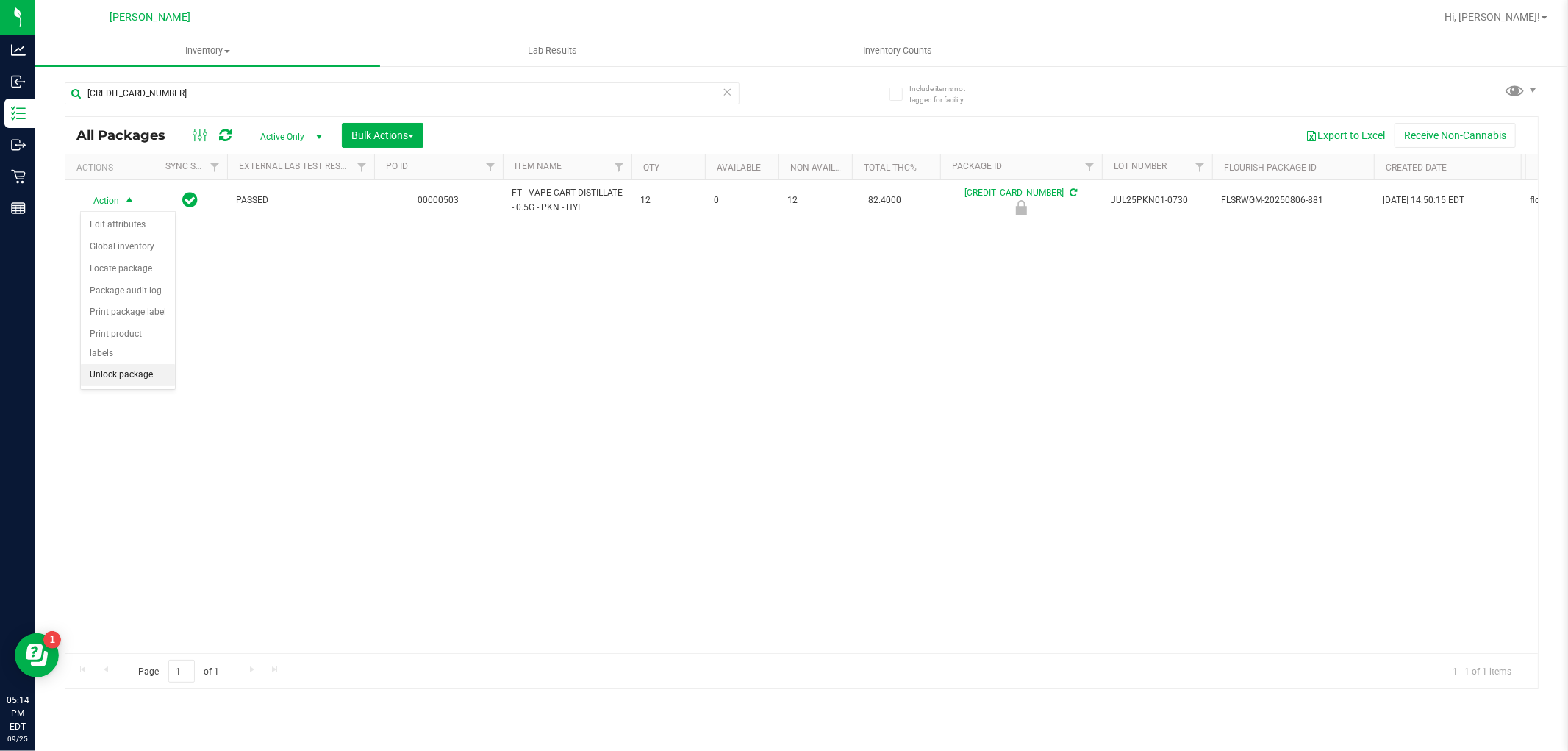
click at [135, 378] on li "Unlock package" at bounding box center [128, 375] width 94 height 22
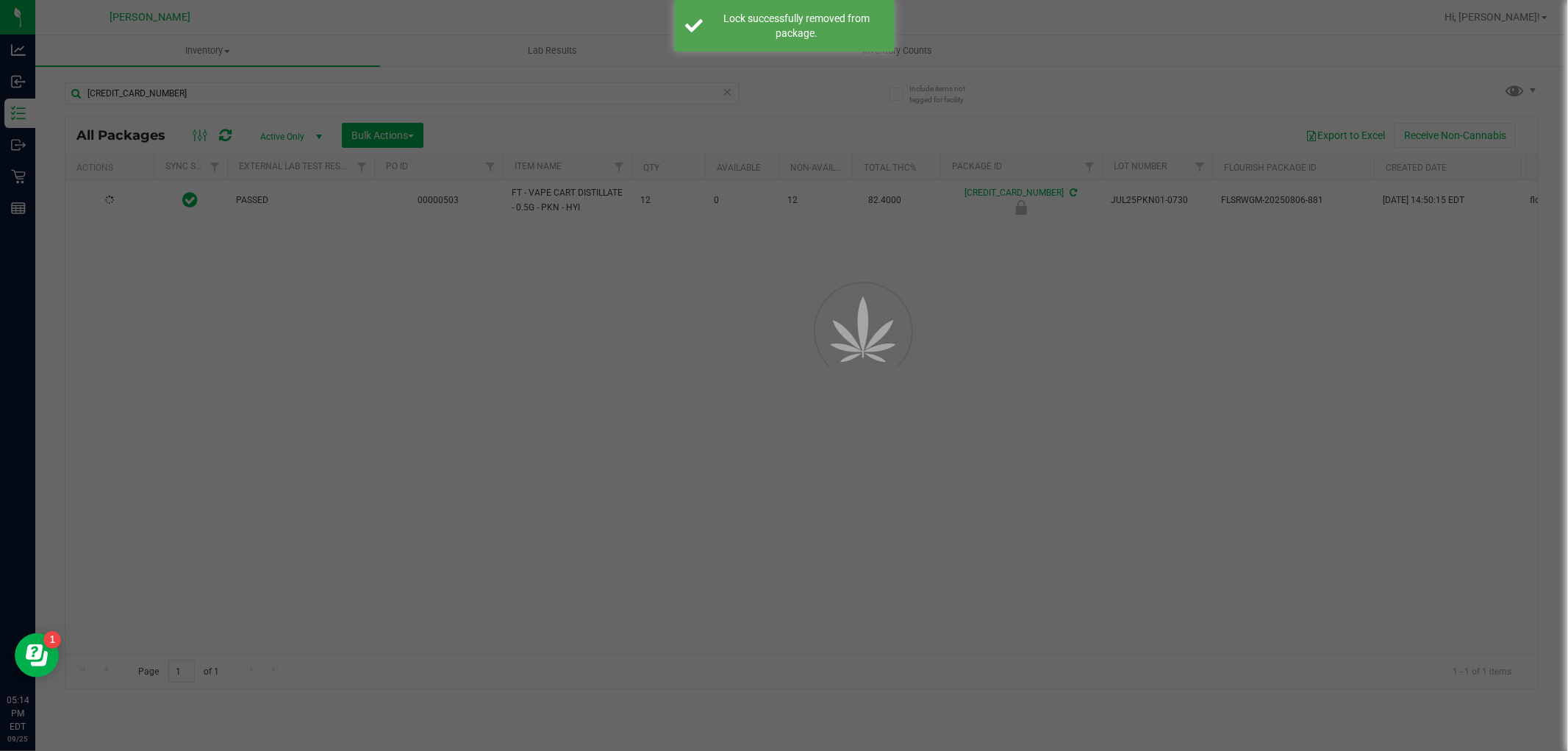
click at [99, 197] on div at bounding box center [784, 376] width 1568 height 751
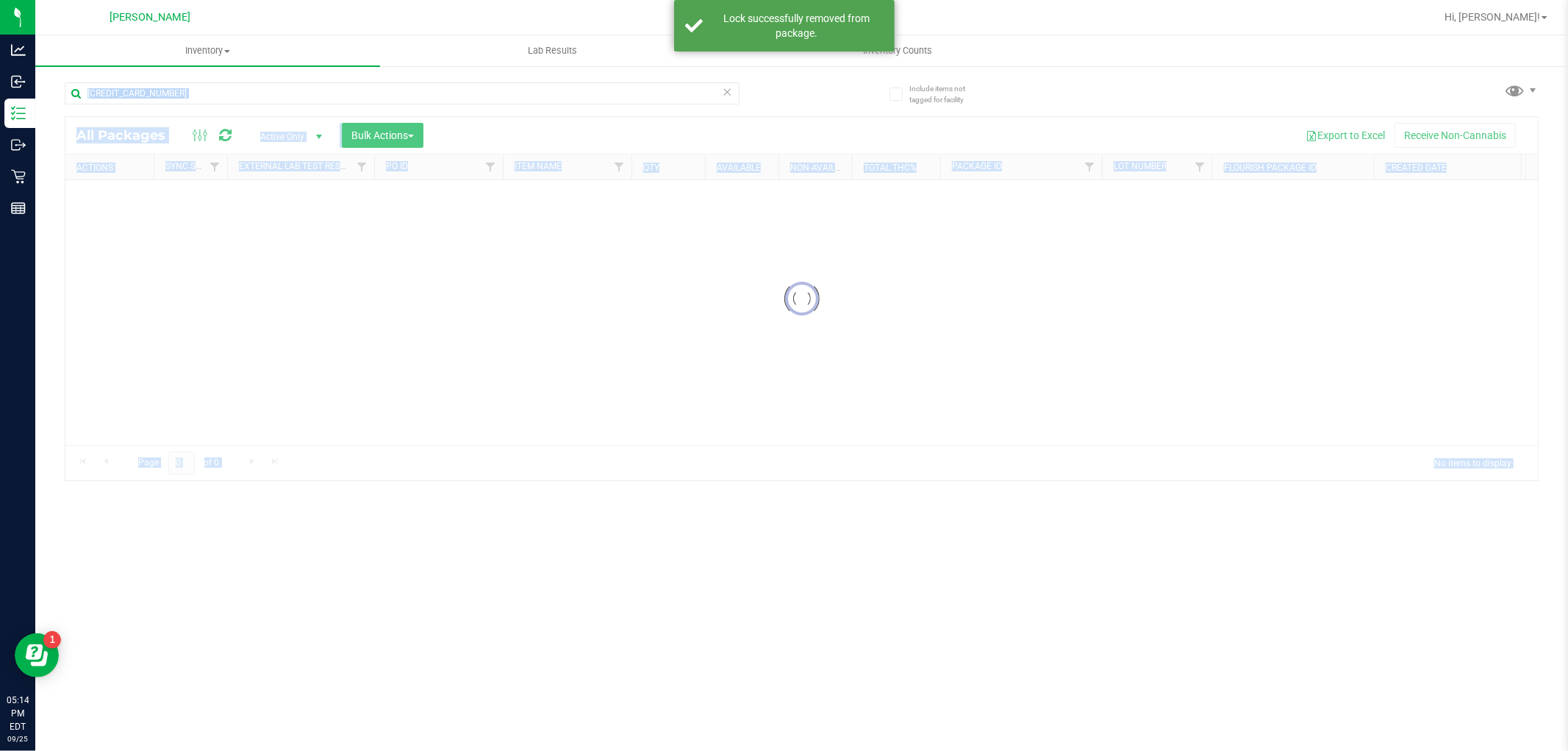
click at [108, 199] on div at bounding box center [802, 298] width 1472 height 363
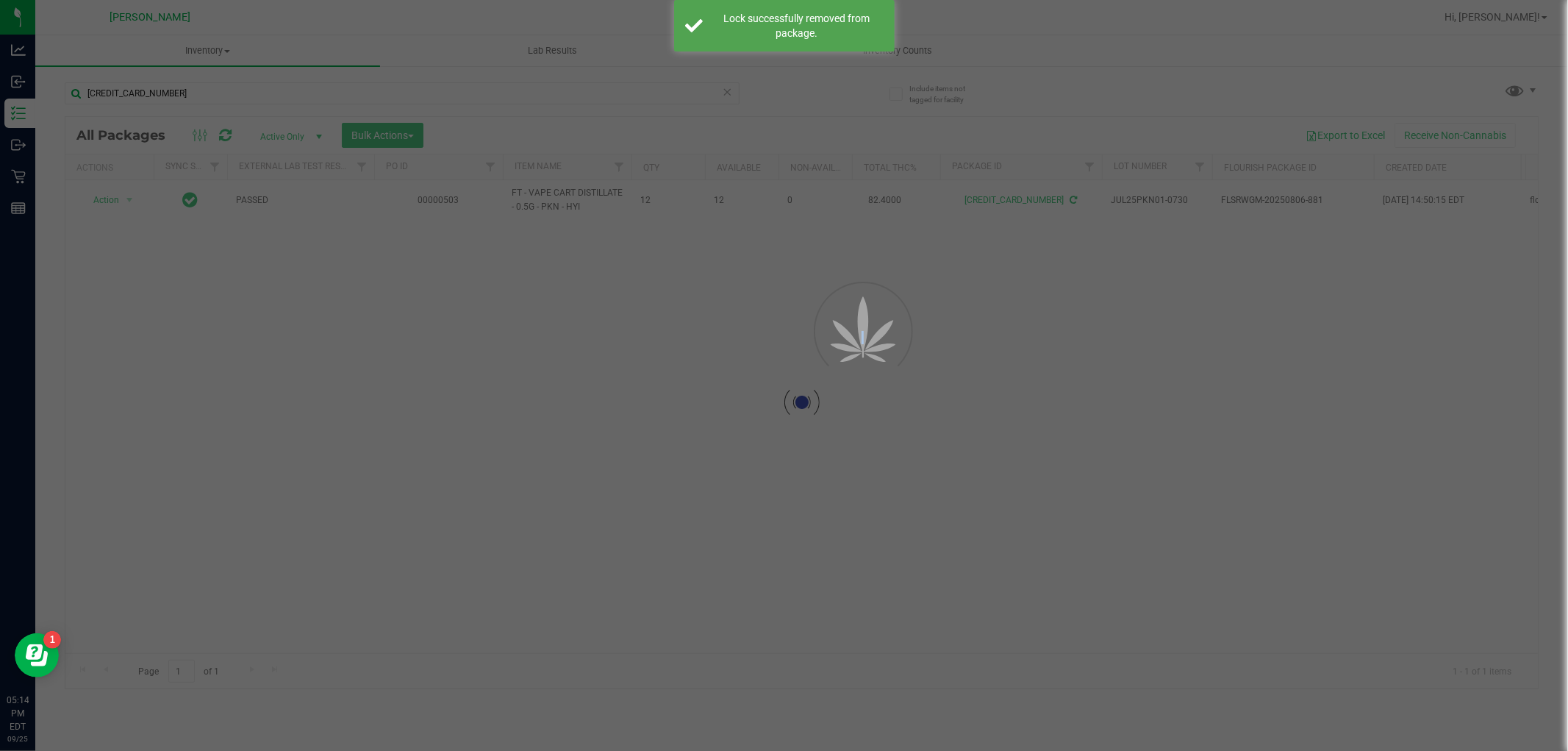
click at [108, 199] on div at bounding box center [784, 376] width 1568 height 751
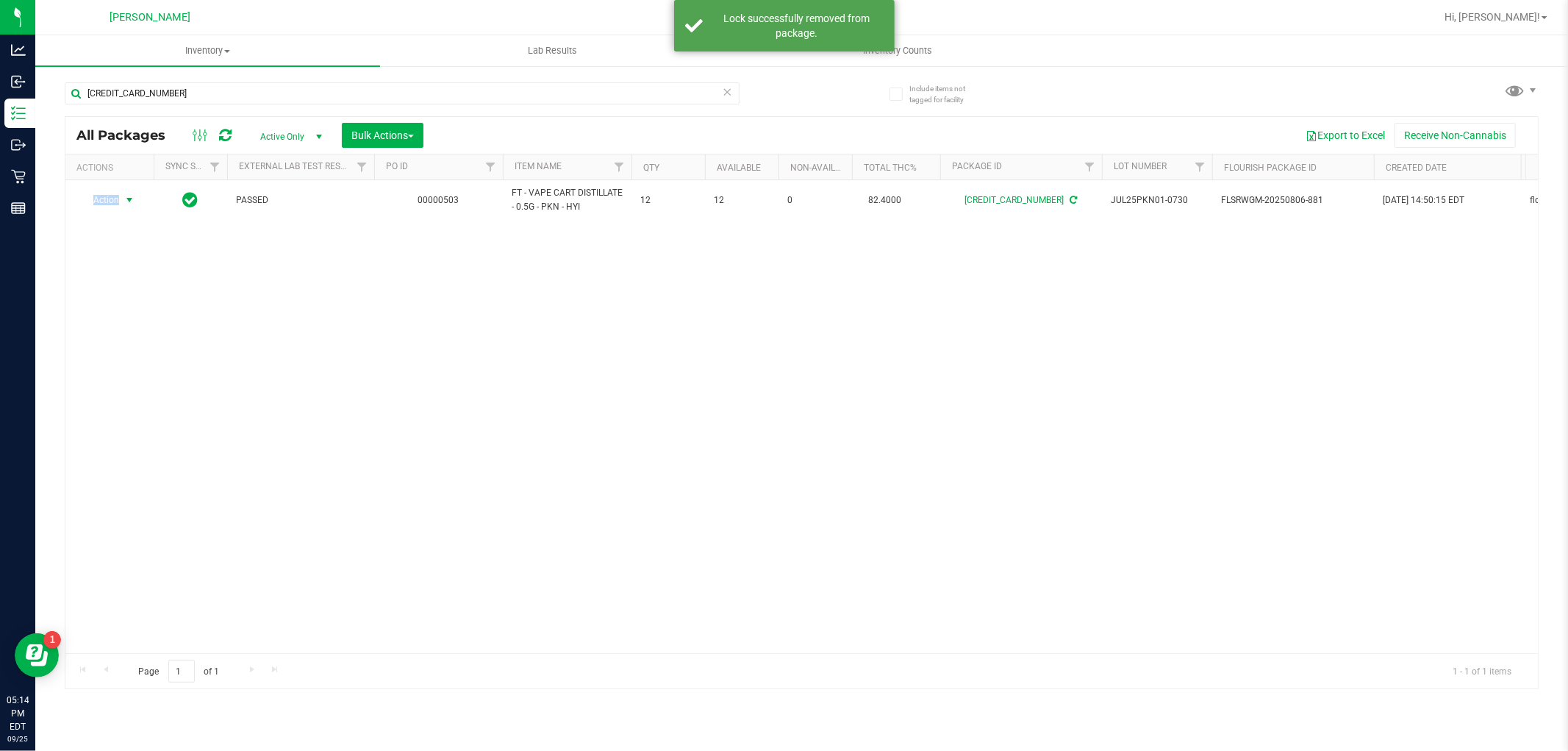
click at [108, 199] on span "Action" at bounding box center [100, 200] width 40 height 21
drag, startPoint x: 151, startPoint y: 372, endPoint x: 184, endPoint y: 373, distance: 33.0
click at [152, 372] on li "Print package label" at bounding box center [138, 378] width 114 height 22
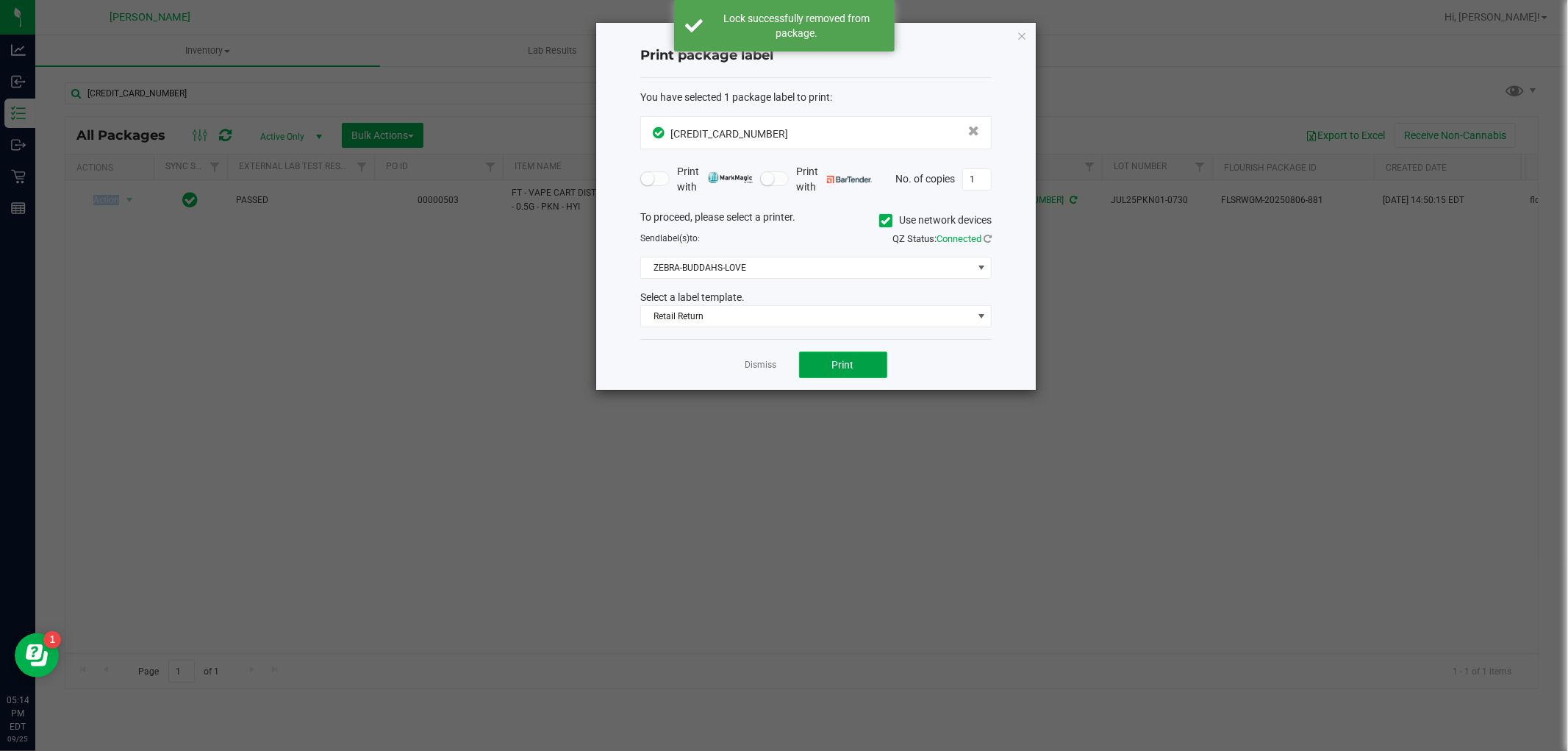
click at [862, 371] on button "Print" at bounding box center [842, 365] width 88 height 27
click at [758, 362] on link "Dismiss" at bounding box center [761, 365] width 31 height 12
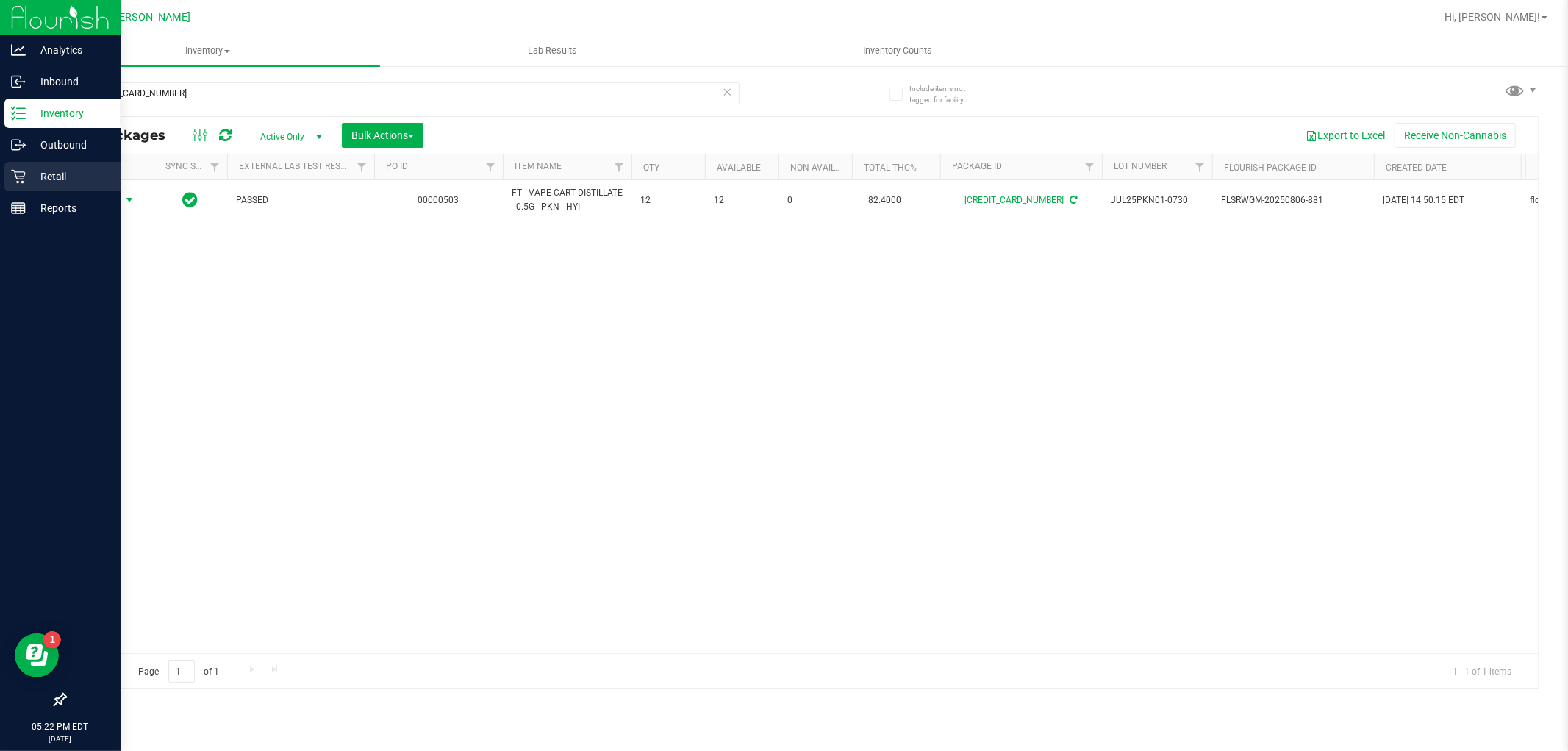
click at [27, 174] on p "Retail" at bounding box center [70, 176] width 88 height 18
